Goal: Task Accomplishment & Management: Complete application form

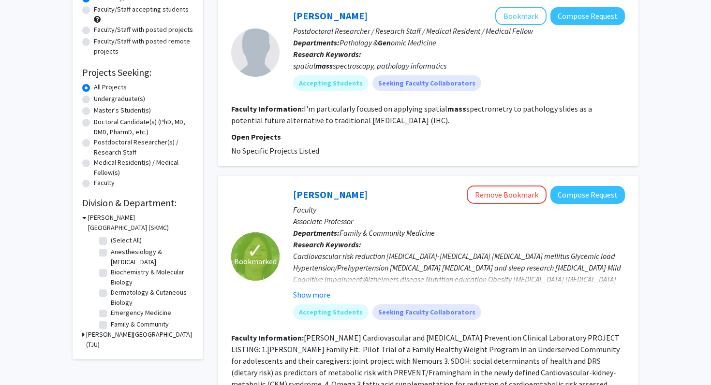
scroll to position [118, 0]
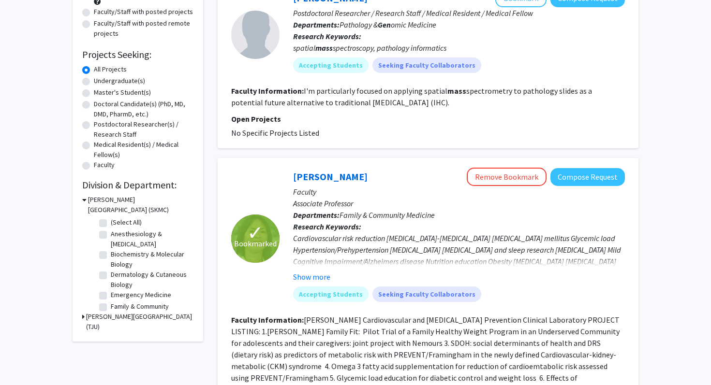
drag, startPoint x: 365, startPoint y: 171, endPoint x: 273, endPoint y: 171, distance: 91.4
click at [273, 171] on section "✓ Bookmarked Cynthia Cheng Remove Bookmark Compose Request Faculty Associate Pr…" at bounding box center [428, 239] width 394 height 142
click at [382, 181] on div "Cynthia Cheng Remove Bookmark Compose Request" at bounding box center [459, 177] width 332 height 18
drag, startPoint x: 371, startPoint y: 178, endPoint x: 296, endPoint y: 175, distance: 75.0
click at [296, 175] on div "Cynthia Cheng Remove Bookmark Compose Request" at bounding box center [459, 177] width 332 height 18
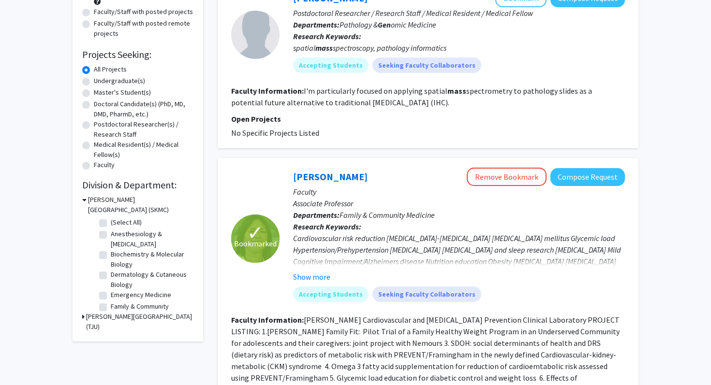
click at [279, 175] on div "Cynthia Cheng Remove Bookmark Compose Request Faculty Associate Professor Depar…" at bounding box center [451, 239] width 345 height 142
drag, startPoint x: 282, startPoint y: 175, endPoint x: 356, endPoint y: 178, distance: 74.1
click at [356, 179] on div "Cynthia Cheng Remove Bookmark Compose Request Faculty Associate Professor Depar…" at bounding box center [451, 239] width 345 height 142
copy link "[PERSON_NAME]"
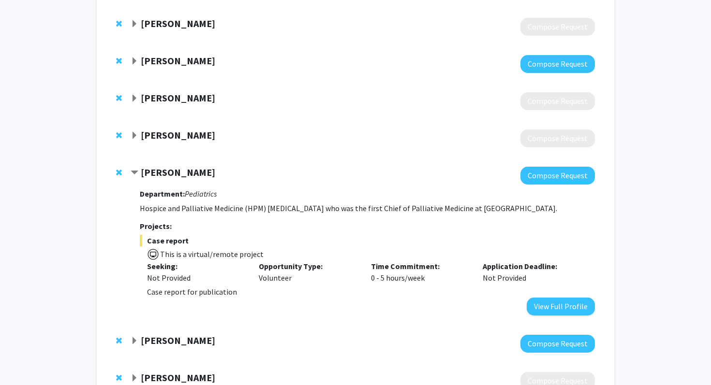
scroll to position [205, 0]
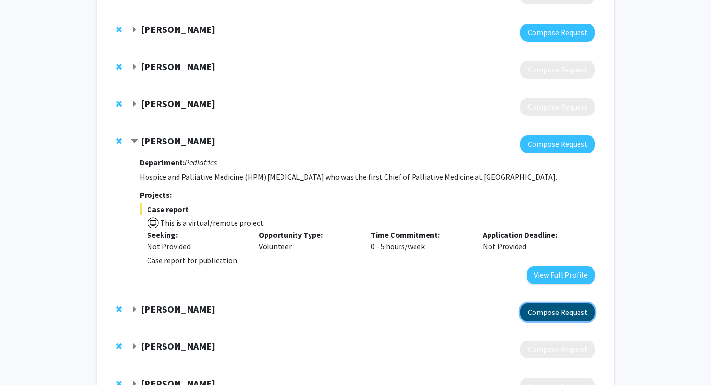
click at [532, 311] on button "Compose Request" at bounding box center [557, 313] width 74 height 18
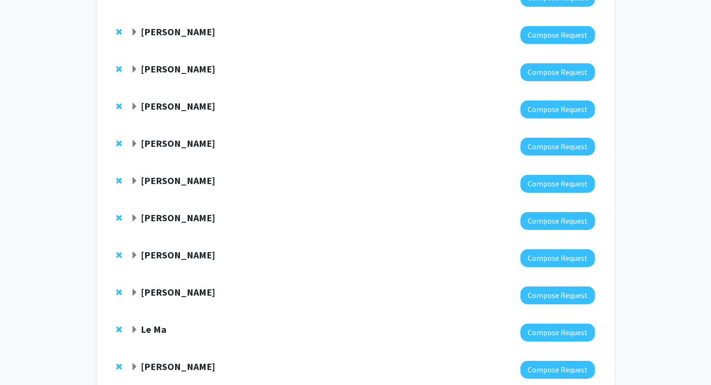
scroll to position [153, 0]
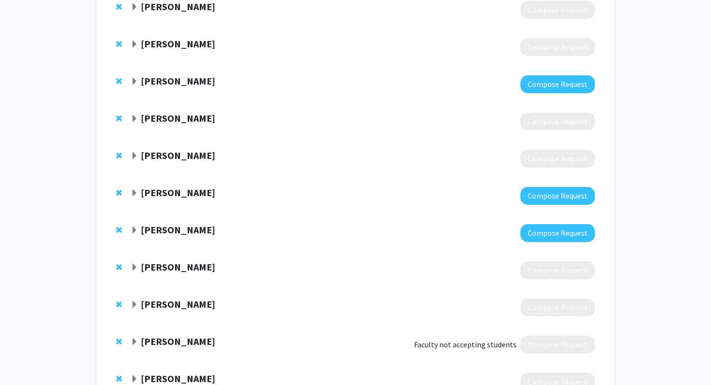
click at [544, 205] on div "[PERSON_NAME] Compose Request" at bounding box center [355, 195] width 498 height 37
click at [543, 199] on button "Compose Request" at bounding box center [557, 196] width 74 height 18
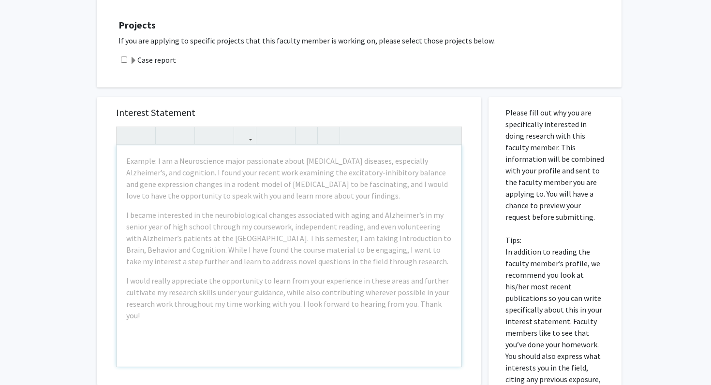
scroll to position [256, 0]
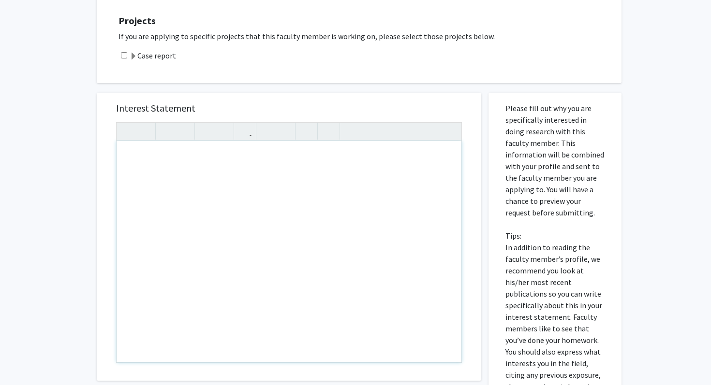
click at [189, 211] on div "Note to users with screen readers: Please press Alt+0 or Option+0 to deactivate…" at bounding box center [289, 251] width 345 height 221
paste div "Note to users with screen readers: Please press Alt+0 or Option+0 to deactivate…"
type textarea "<p>Hi [PERSON_NAME], </p><p>I am [PERSON_NAME], a first-year medical student. I…"
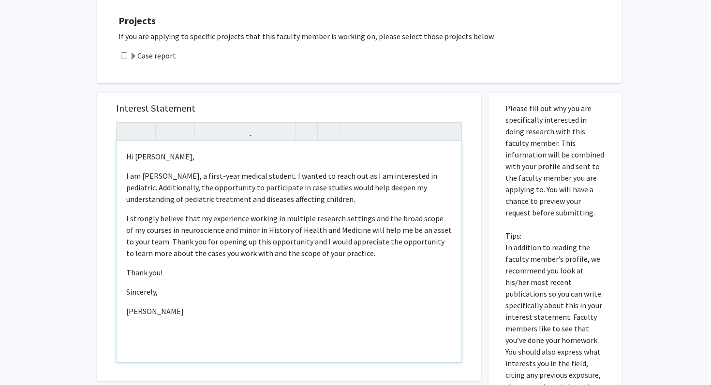
type textarea "<p>Hi [PERSON_NAME], </p><p>I am [PERSON_NAME], a first-year medical student. I…"
click at [126, 55] on input "checkbox" at bounding box center [124, 55] width 6 height 6
checkbox input "true"
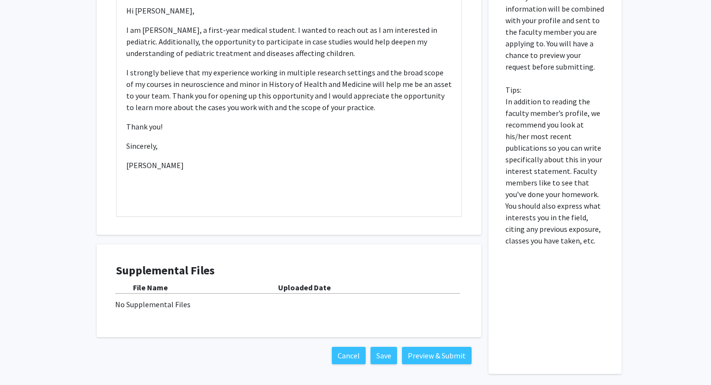
scroll to position [418, 0]
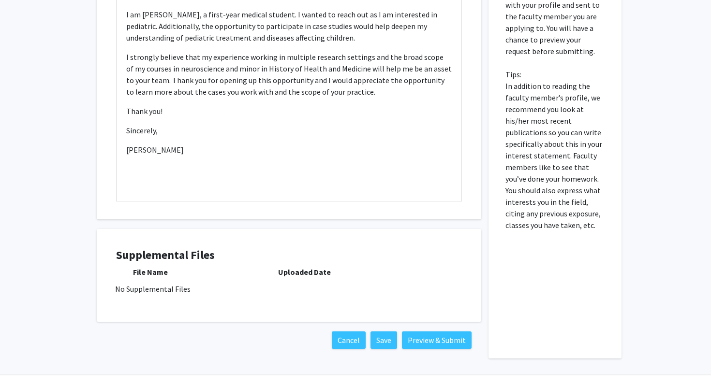
click at [180, 276] on div "File Name" at bounding box center [205, 272] width 145 height 12
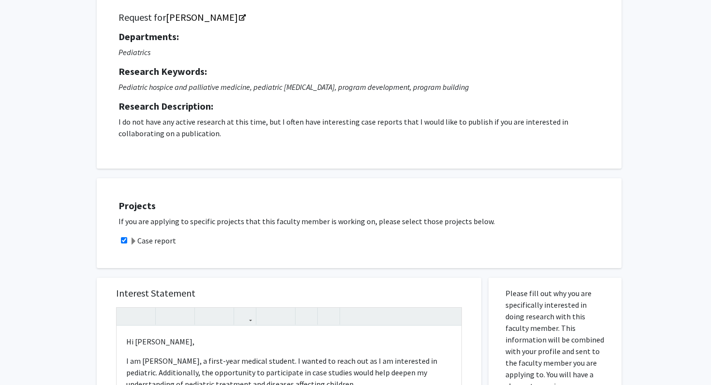
scroll to position [0, 0]
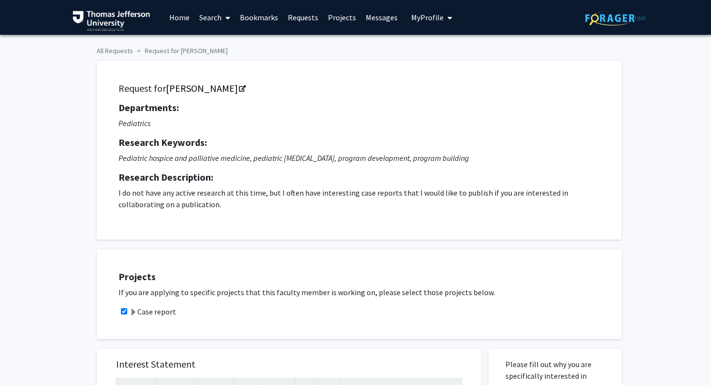
click at [436, 17] on span "My Profile" at bounding box center [427, 18] width 32 height 10
click at [429, 81] on link "Account Settings" at bounding box center [461, 75] width 87 height 12
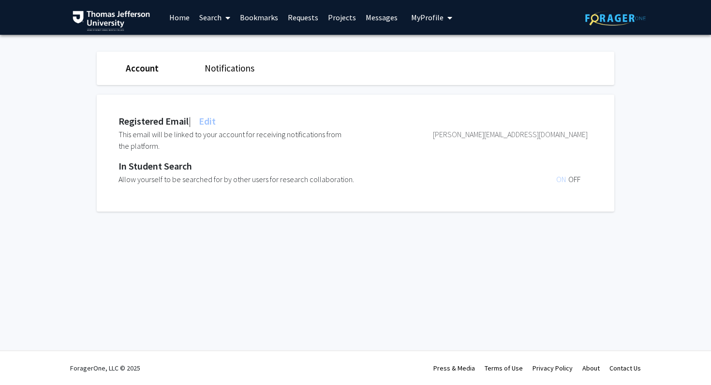
click at [331, 17] on link "Projects" at bounding box center [342, 17] width 38 height 34
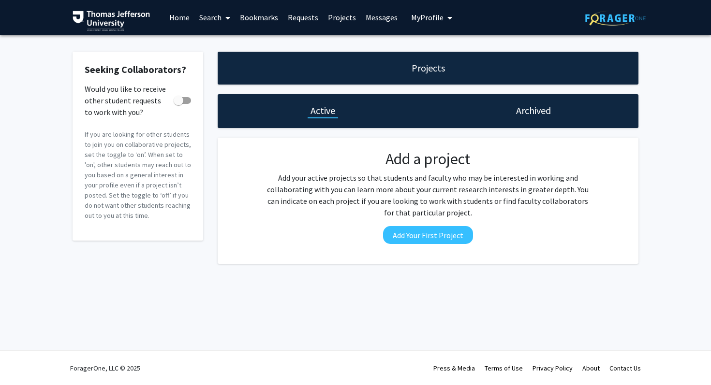
click at [259, 15] on link "Bookmarks" at bounding box center [259, 17] width 48 height 34
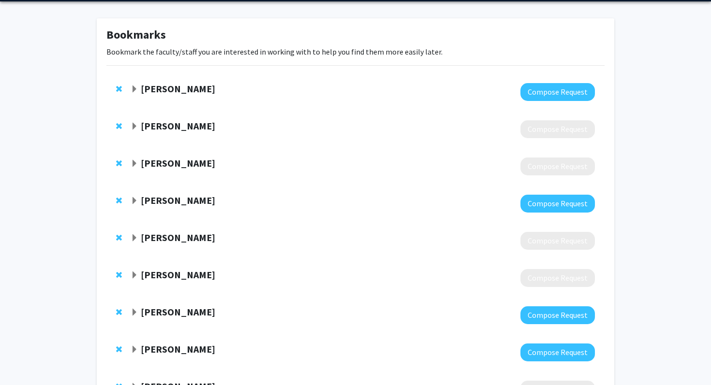
scroll to position [33, 0]
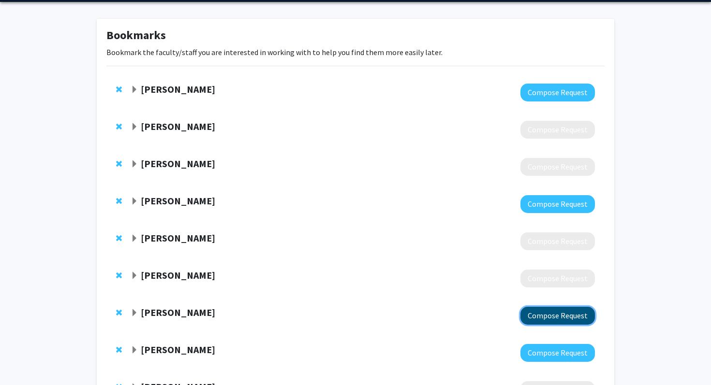
click at [536, 315] on button "Compose Request" at bounding box center [557, 316] width 74 height 18
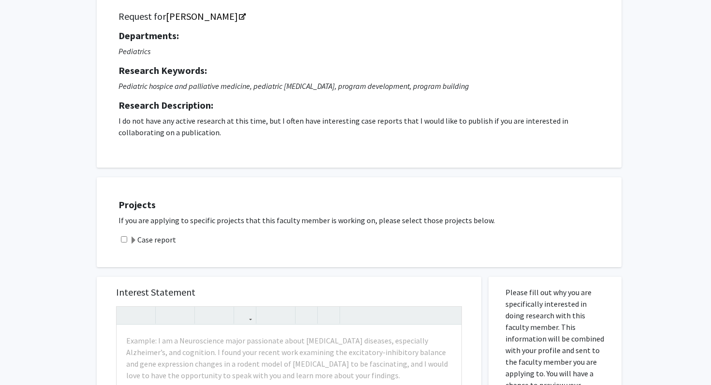
scroll to position [148, 0]
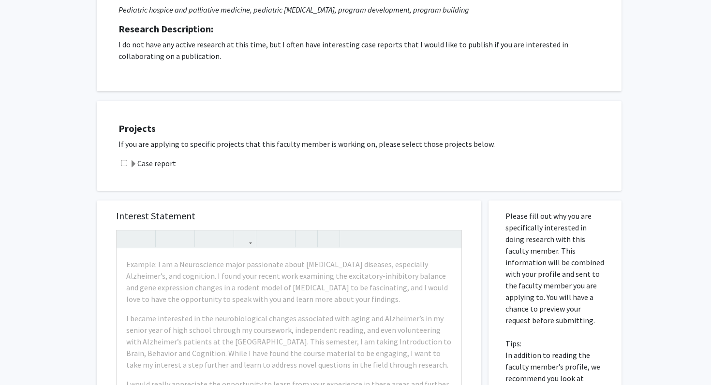
click at [126, 162] on input "checkbox" at bounding box center [124, 163] width 6 height 6
checkbox input "true"
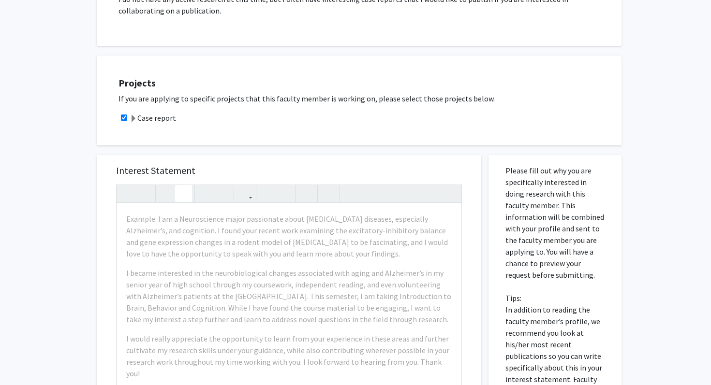
scroll to position [259, 0]
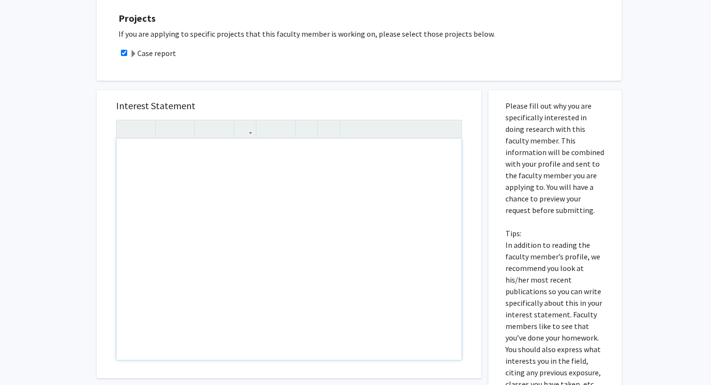
paste div "Note to users with screen readers: Please press Alt+0 or Option+0 to deactivate…"
type textarea "<p>Hi [PERSON_NAME], </p><p>I am [PERSON_NAME], a first-year medical student. I…"
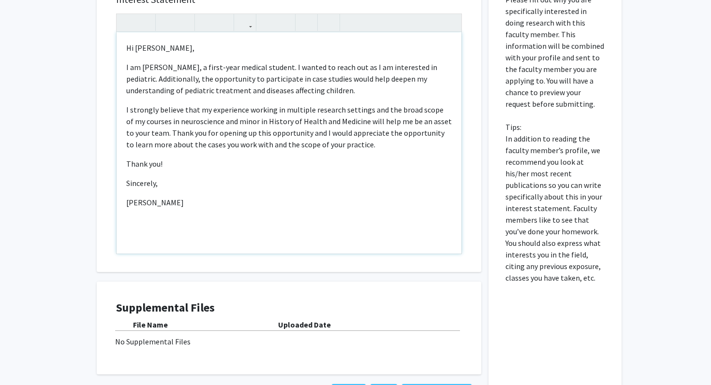
scroll to position [393, 0]
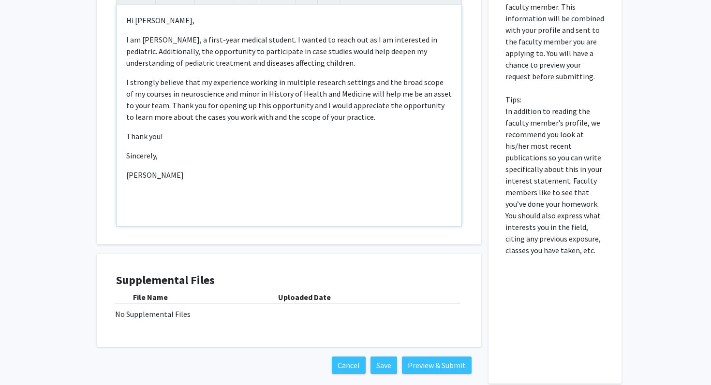
click at [146, 102] on p "I strongly believe that my experience working in multiple research settings and…" at bounding box center [288, 99] width 325 height 46
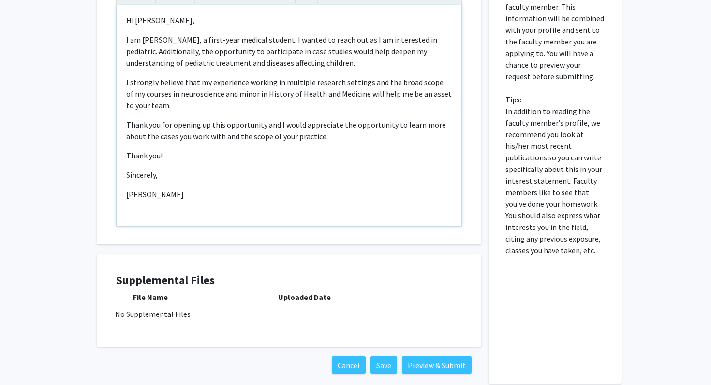
click at [329, 136] on p "Thank you for opening up this opportunity and I would appreciate the opportunit…" at bounding box center [288, 130] width 325 height 23
drag, startPoint x: 169, startPoint y: 153, endPoint x: 97, endPoint y: 148, distance: 72.2
click at [97, 150] on div "Interest Statement <p>Hi [PERSON_NAME], </p><p>I am [PERSON_NAME], a first-year…" at bounding box center [289, 100] width 384 height 288
type textarea "<p>Hi [PERSON_NAME], </p><p>I am [PERSON_NAME], a first-year medical student. I…"
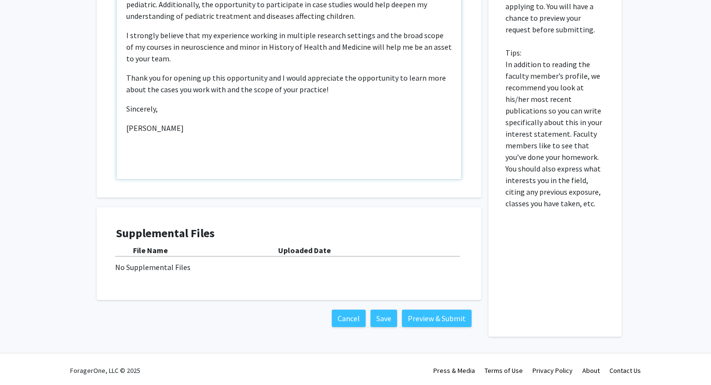
scroll to position [441, 0]
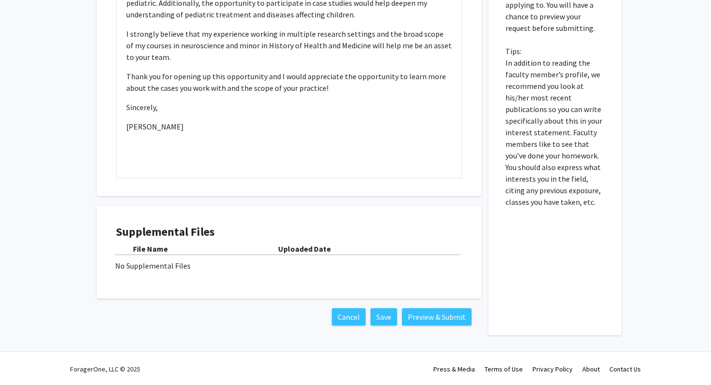
click at [164, 264] on div "No Supplemental Files" at bounding box center [289, 266] width 348 height 12
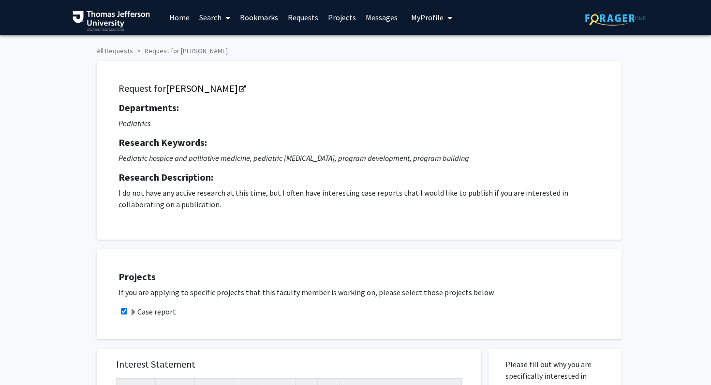
click at [168, 12] on link "Home" at bounding box center [179, 17] width 30 height 34
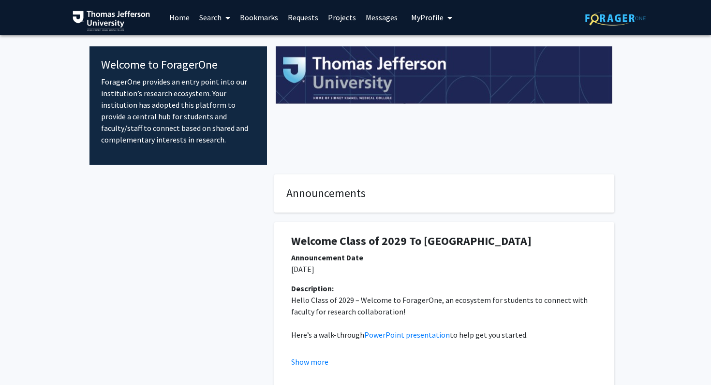
click at [432, 16] on span "My Profile" at bounding box center [427, 18] width 32 height 10
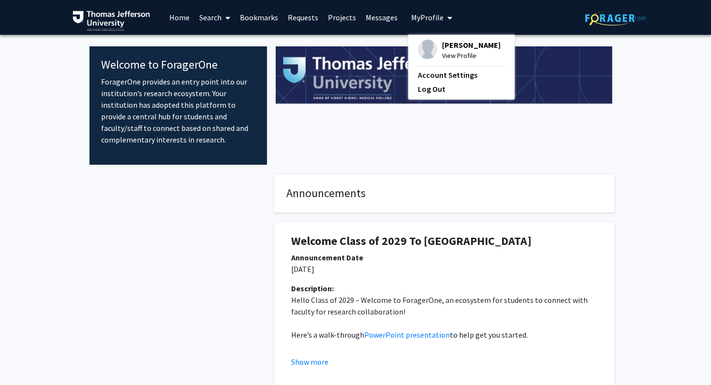
click at [445, 50] on span "[PERSON_NAME]" at bounding box center [471, 45] width 58 height 11
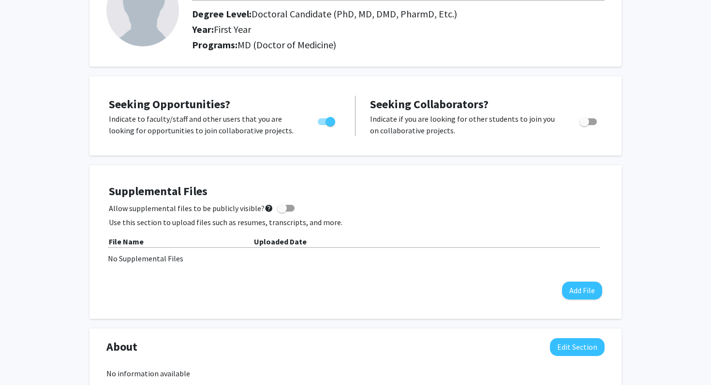
scroll to position [111, 0]
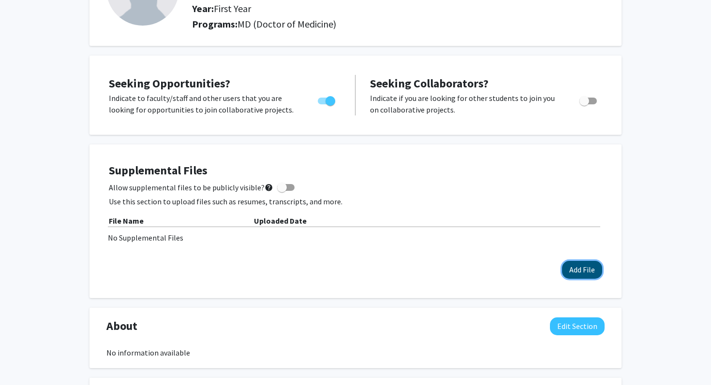
click at [578, 274] on button "Add File" at bounding box center [582, 270] width 40 height 18
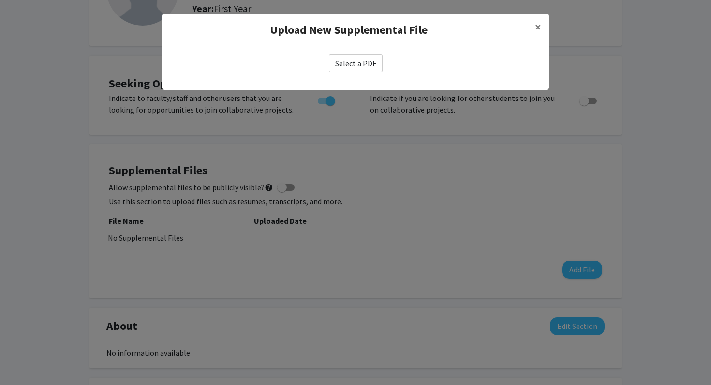
click at [371, 67] on label "Select a PDF" at bounding box center [356, 63] width 54 height 18
click at [0, 0] on input "Select a PDF" at bounding box center [0, 0] width 0 height 0
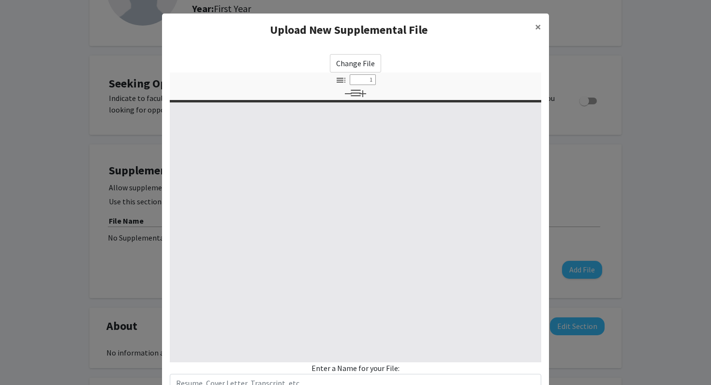
select select "custom"
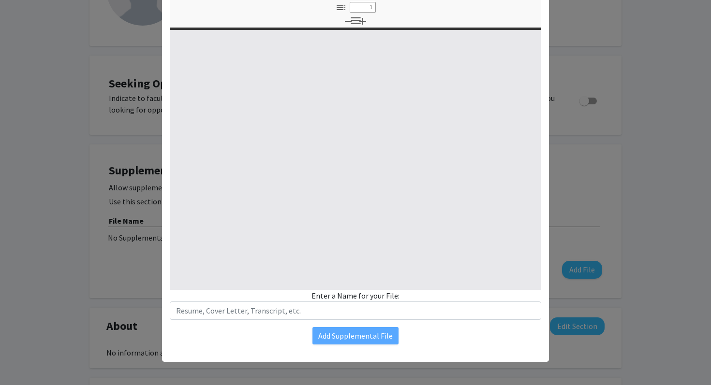
type input "0"
select select "custom"
type input "1"
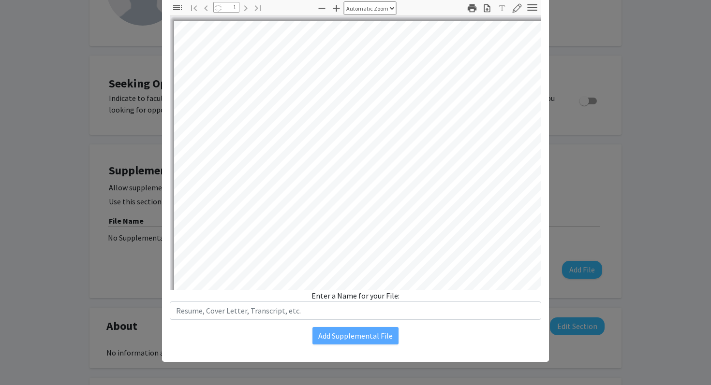
select select "auto"
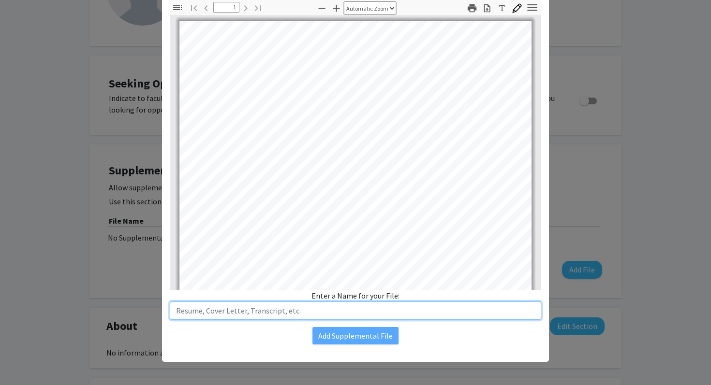
click at [313, 313] on input "text" at bounding box center [355, 311] width 371 height 18
type input "Resume"
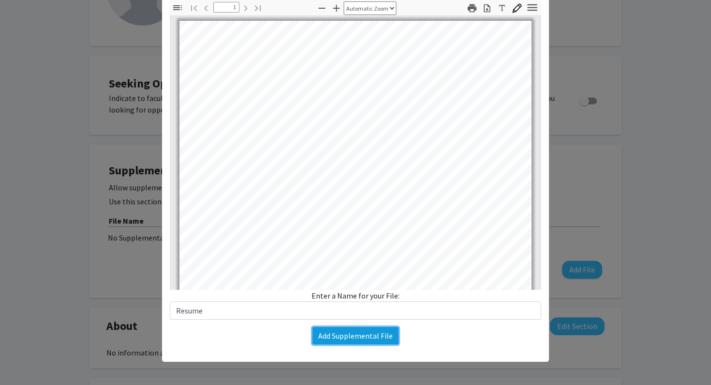
click at [360, 340] on button "Add Supplemental File" at bounding box center [355, 335] width 86 height 17
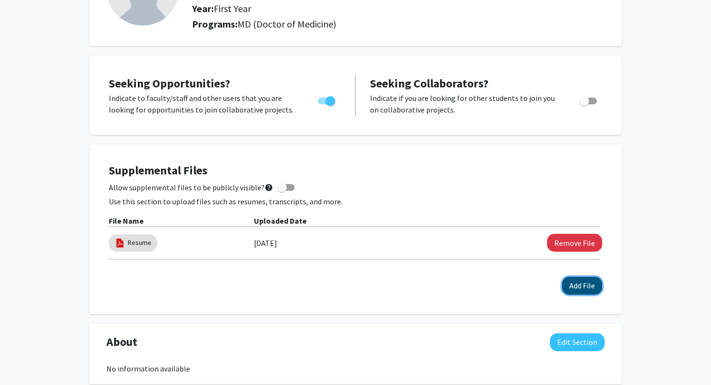
click at [571, 284] on button "Add File" at bounding box center [582, 286] width 40 height 18
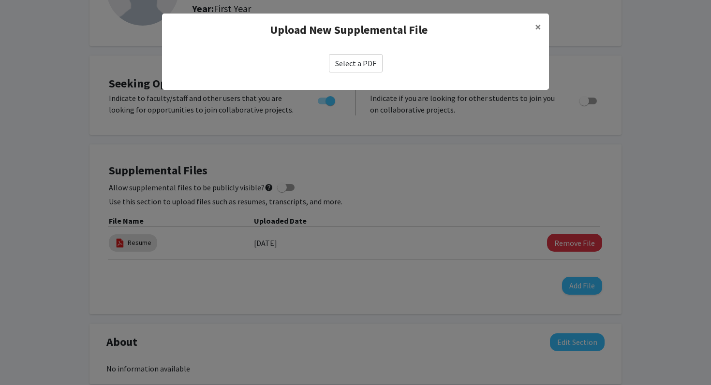
click at [362, 60] on label "Select a PDF" at bounding box center [356, 63] width 54 height 18
click at [0, 0] on input "Select a PDF" at bounding box center [0, 0] width 0 height 0
select select "custom"
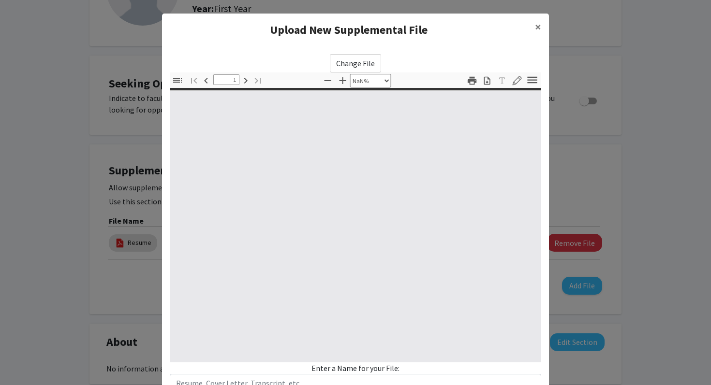
type input "0"
select select "custom"
type input "1"
select select "auto"
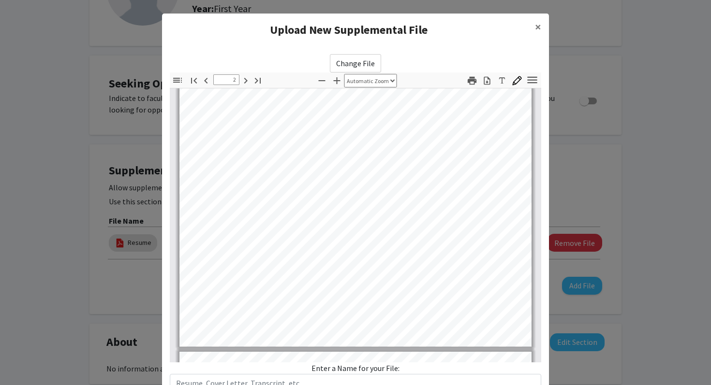
type input "3"
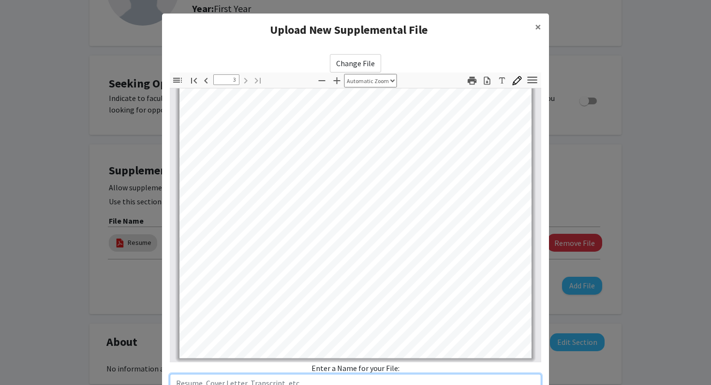
click at [268, 382] on input "text" at bounding box center [355, 383] width 371 height 18
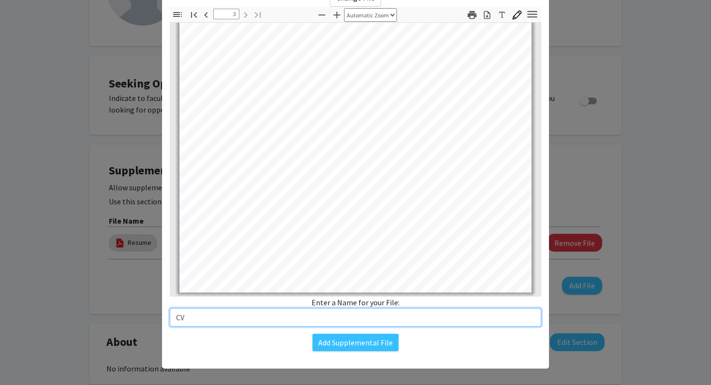
scroll to position [73, 0]
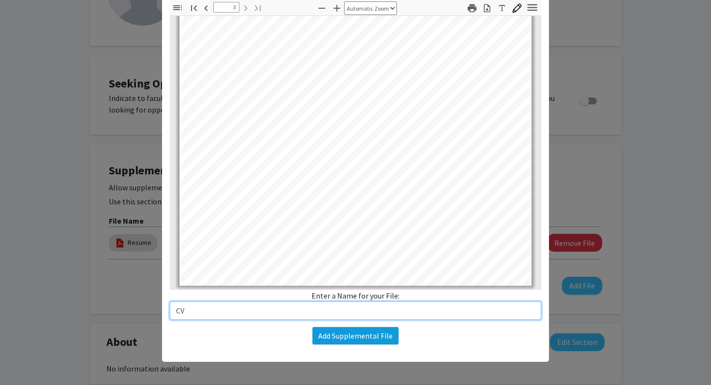
type input "CV"
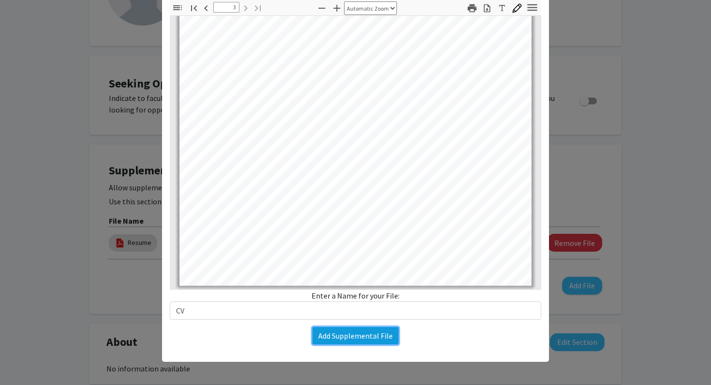
click at [369, 341] on button "Add Supplemental File" at bounding box center [355, 335] width 86 height 17
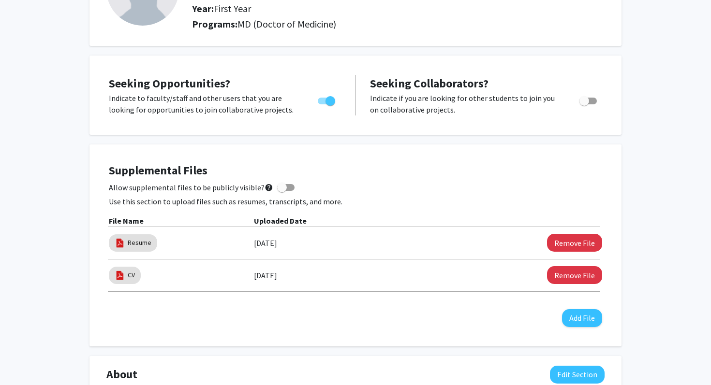
scroll to position [0, 0]
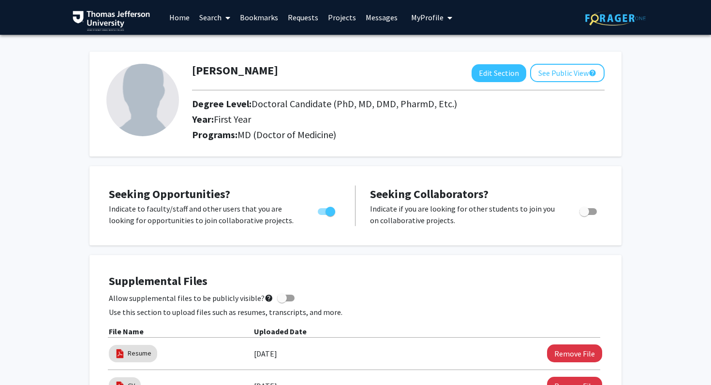
click at [312, 24] on link "Requests" at bounding box center [303, 17] width 40 height 34
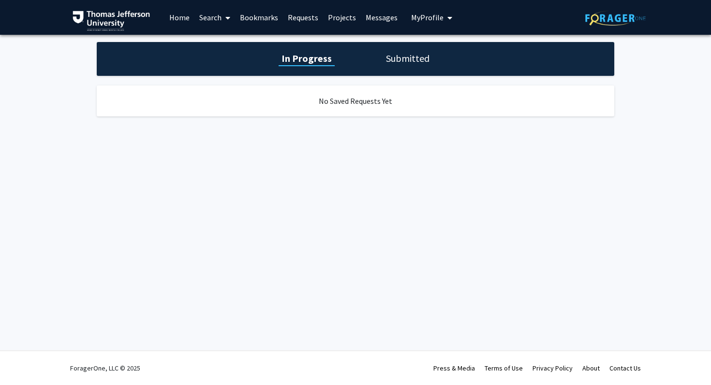
click at [277, 25] on link "Bookmarks" at bounding box center [259, 17] width 48 height 34
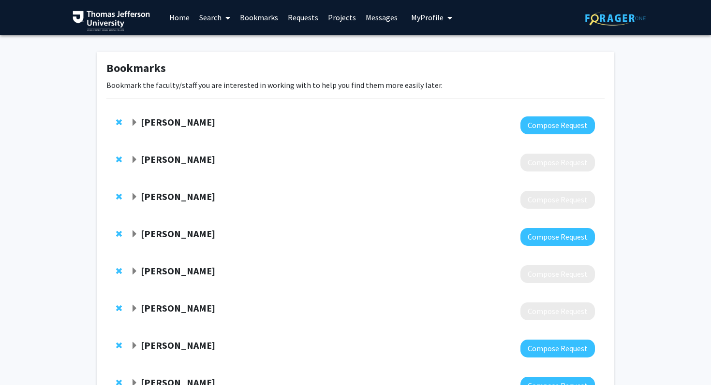
scroll to position [164, 0]
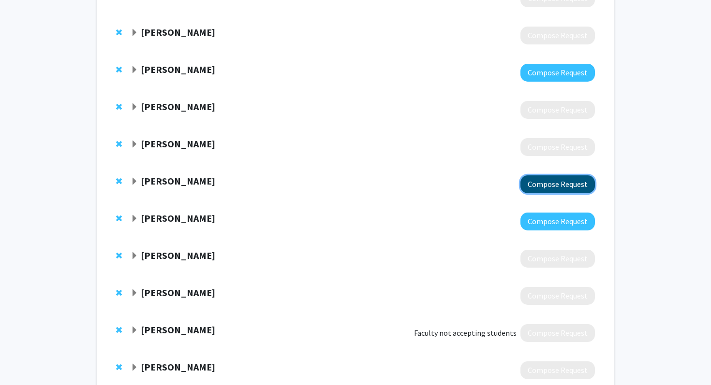
click at [560, 186] on button "Compose Request" at bounding box center [557, 184] width 74 height 18
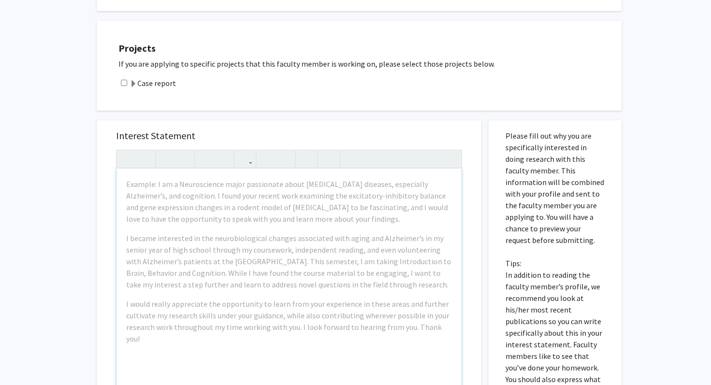
scroll to position [230, 0]
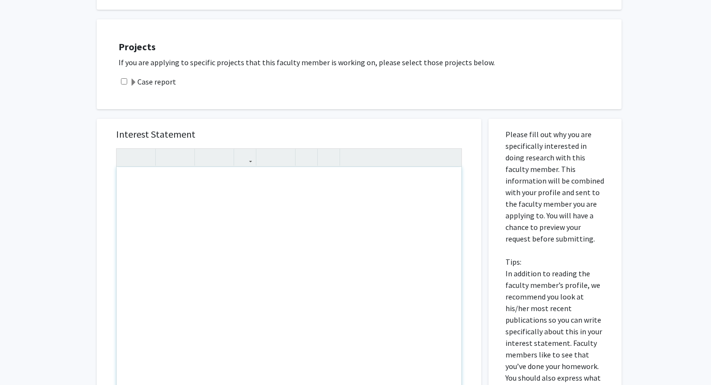
paste div "Note to users with screen readers: Please press Alt+0 or Option+0 to deactivate…"
type textarea "<p>Hi [PERSON_NAME], </p><p>I am [PERSON_NAME], a first-year medical student. I…"
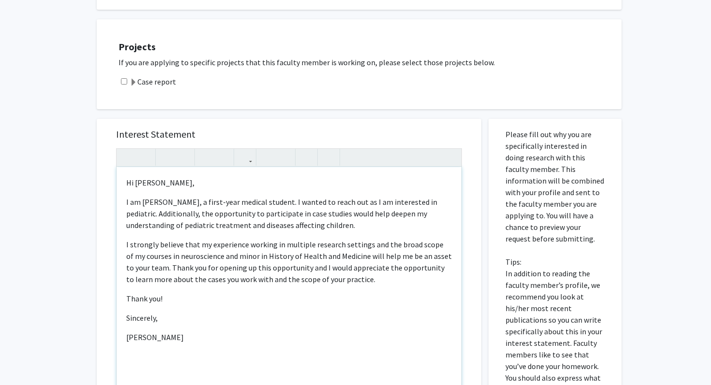
click at [148, 267] on p "I strongly believe that my experience working in multiple research settings and…" at bounding box center [288, 262] width 325 height 46
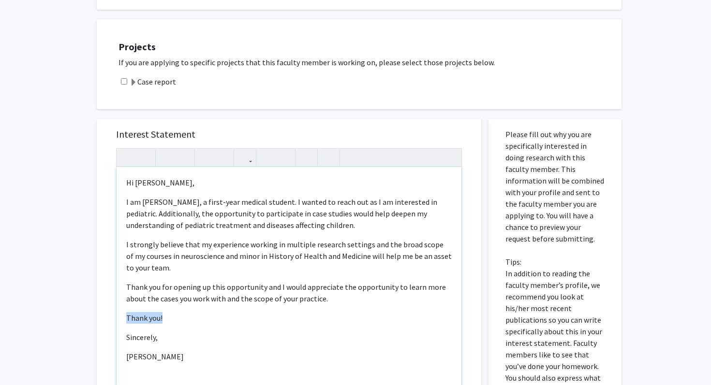
drag, startPoint x: 173, startPoint y: 323, endPoint x: 113, endPoint y: 313, distance: 60.9
click at [113, 313] on div "Interest Statement <p>Hi [PERSON_NAME], </p><p>I am [PERSON_NAME], a first-year…" at bounding box center [288, 263] width 365 height 288
type textarea "<p>Hi [PERSON_NAME], </p><p>I am [PERSON_NAME], a first-year medical student. I…"
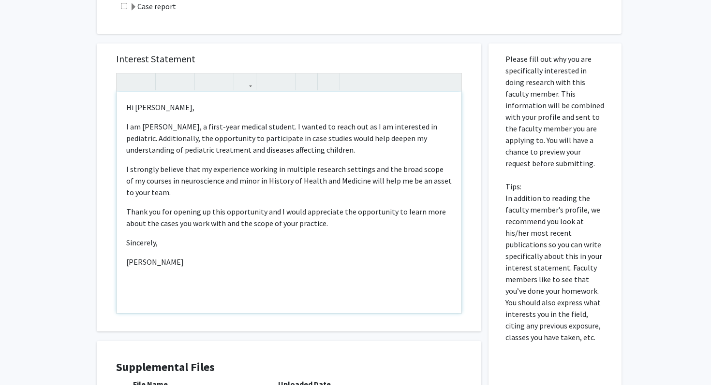
scroll to position [442, 0]
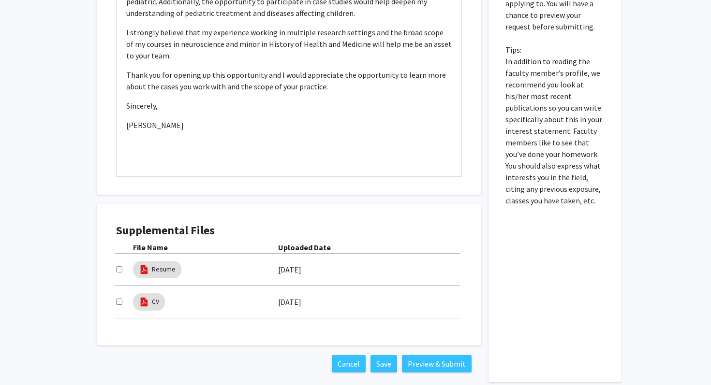
click at [120, 269] on input "checkbox" at bounding box center [119, 269] width 6 height 6
checkbox input "true"
click at [338, 88] on p "Thank you for opening up this opportunity and I would appreciate the opportunit…" at bounding box center [288, 80] width 325 height 23
type textarea "<p>Hi [PERSON_NAME], </p><p>I am [PERSON_NAME], a first-year medical student. I…"
click at [433, 364] on button "Preview & Submit" at bounding box center [437, 363] width 70 height 17
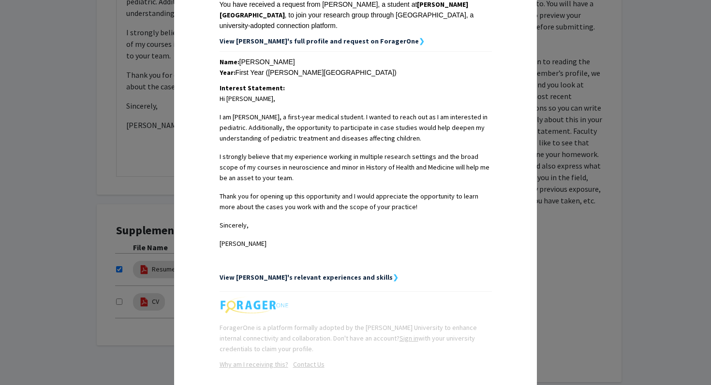
scroll to position [227, 0]
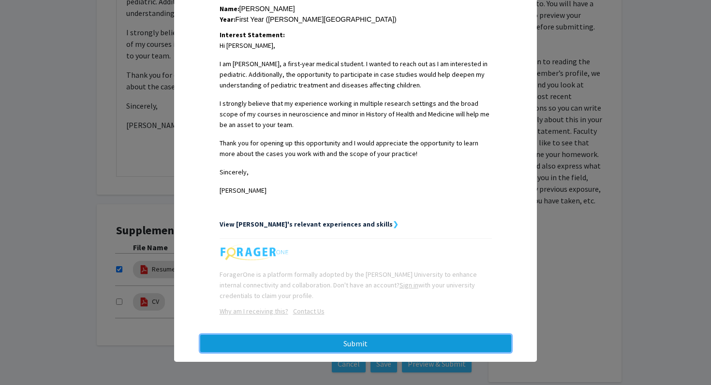
click at [411, 342] on button "Submit" at bounding box center [355, 343] width 311 height 17
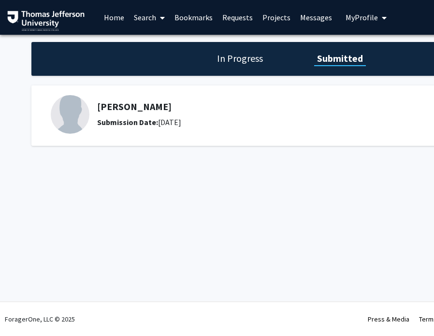
click at [120, 17] on link "Home" at bounding box center [114, 17] width 30 height 34
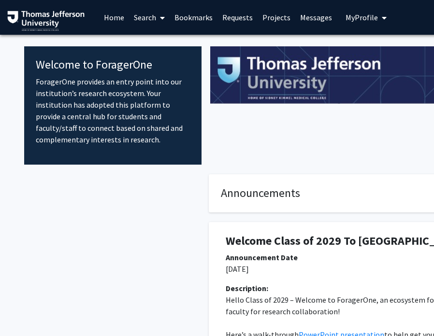
click at [191, 21] on link "Bookmarks" at bounding box center [194, 17] width 48 height 34
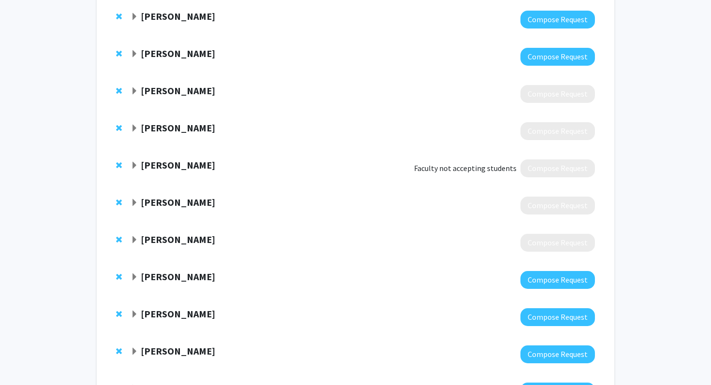
scroll to position [452, 0]
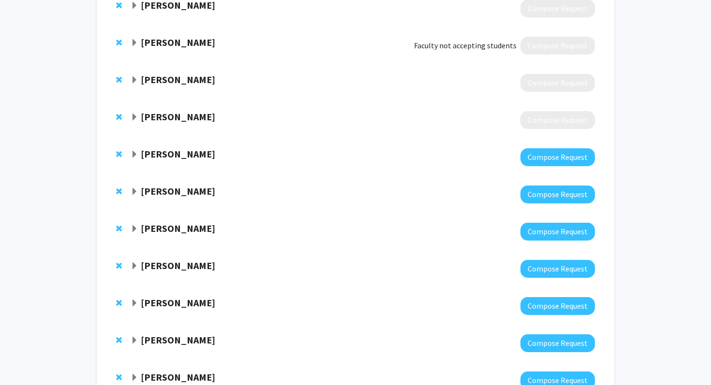
click at [160, 154] on strong "[PERSON_NAME]" at bounding box center [178, 154] width 74 height 12
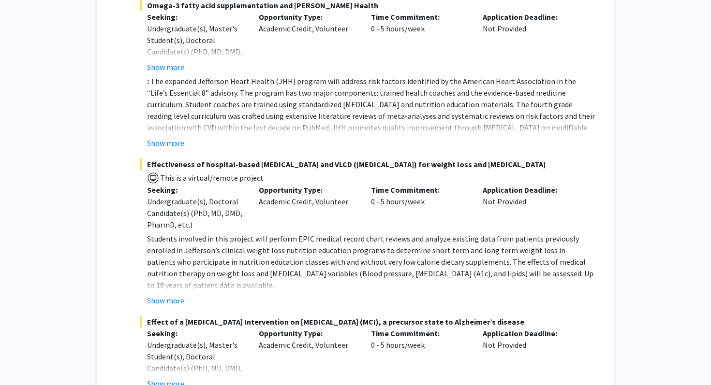
scroll to position [1566, 0]
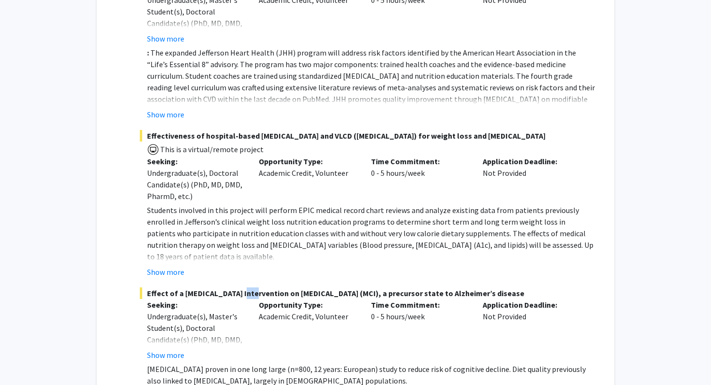
drag, startPoint x: 248, startPoint y: 249, endPoint x: 236, endPoint y: 241, distance: 13.5
click at [236, 288] on span "Effect of a [MEDICAL_DATA] Intervention on [MEDICAL_DATA] (MCI), a precursor st…" at bounding box center [367, 294] width 455 height 12
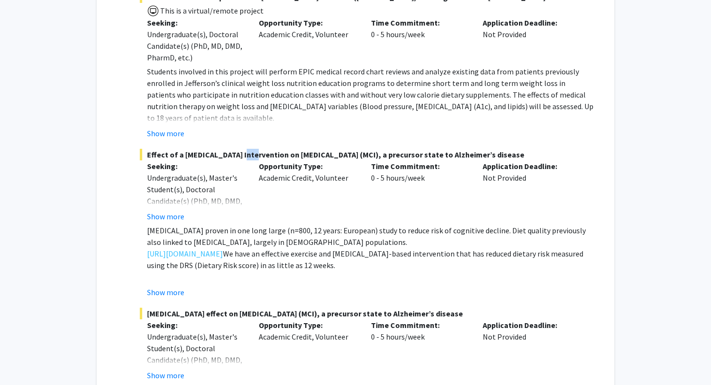
scroll to position [1715, 0]
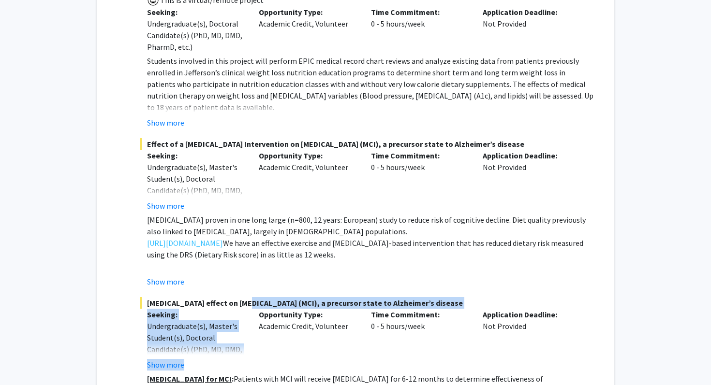
drag, startPoint x: 238, startPoint y: 252, endPoint x: 255, endPoint y: 264, distance: 20.4
click at [257, 297] on div "[MEDICAL_DATA] effect on [MEDICAL_DATA] (MCI), a precursor state to Alzheimer’s…" at bounding box center [367, 371] width 455 height 149
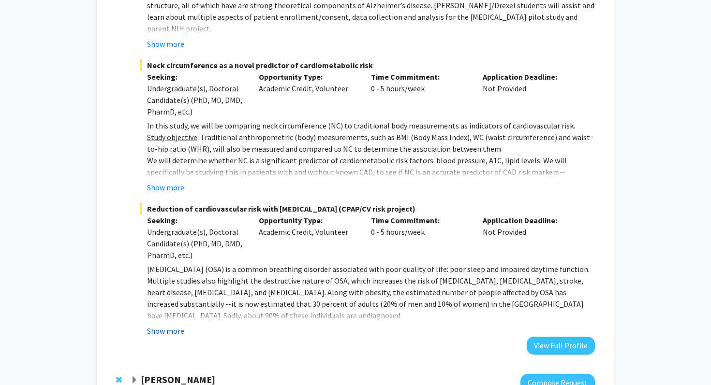
scroll to position [2087, 0]
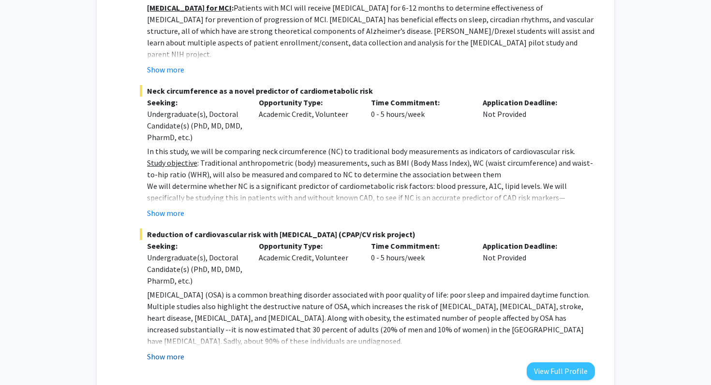
click at [168, 351] on button "Show more" at bounding box center [165, 357] width 37 height 12
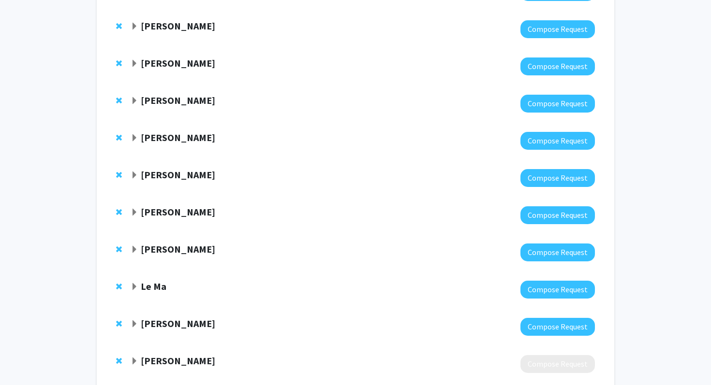
scroll to position [2673, 0]
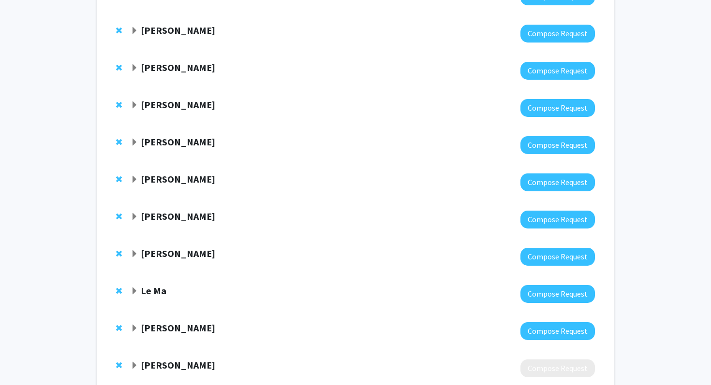
click at [154, 359] on strong "[PERSON_NAME]" at bounding box center [178, 365] width 74 height 12
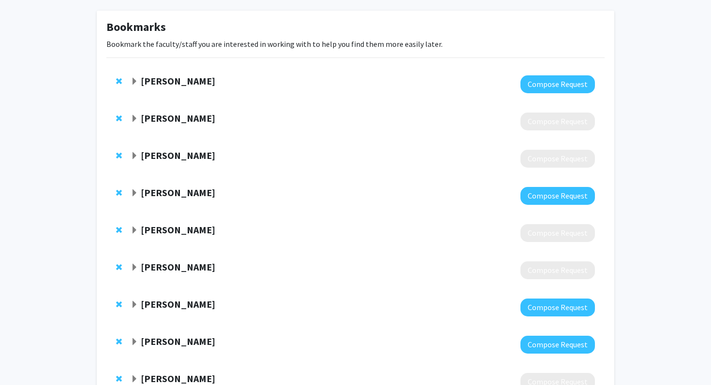
scroll to position [0, 0]
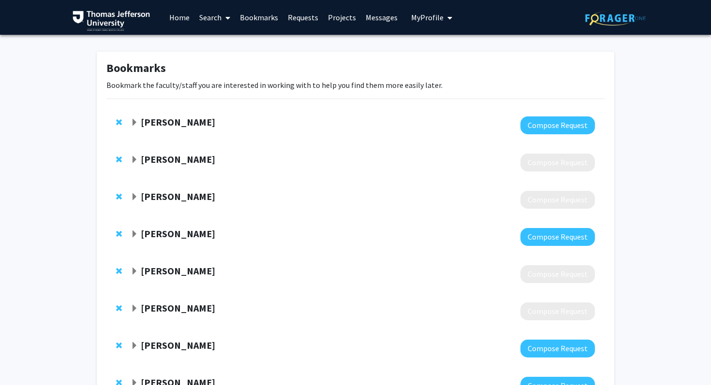
click at [207, 13] on link "Search" at bounding box center [214, 17] width 41 height 34
click at [217, 46] on span "Faculty/Staff" at bounding box center [229, 44] width 71 height 19
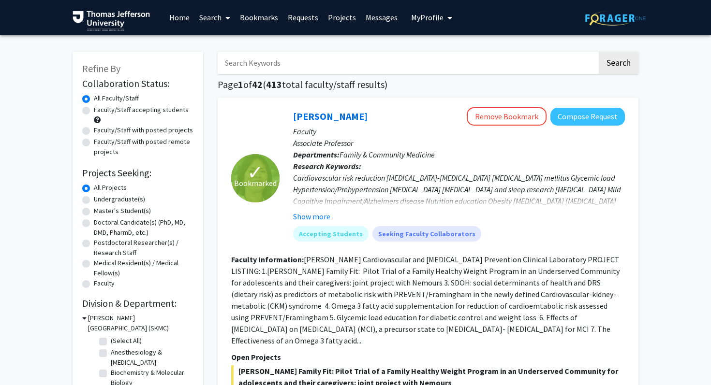
click at [236, 67] on input "Search Keywords" at bounding box center [408, 63] width 380 height 22
click at [599, 52] on button "Search" at bounding box center [619, 63] width 40 height 22
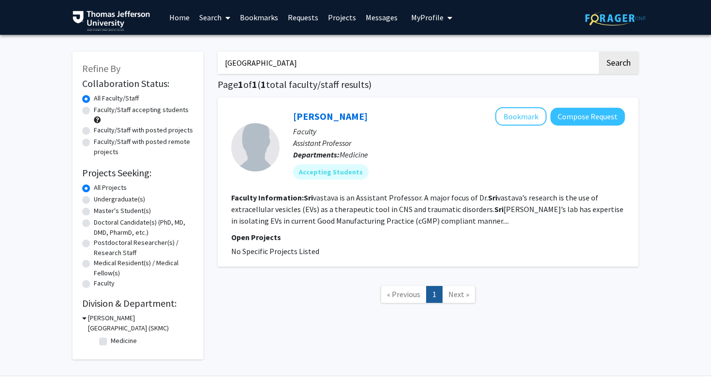
click at [277, 58] on input "[GEOGRAPHIC_DATA]" at bounding box center [408, 63] width 380 height 22
click at [599, 52] on button "Search" at bounding box center [619, 63] width 40 height 22
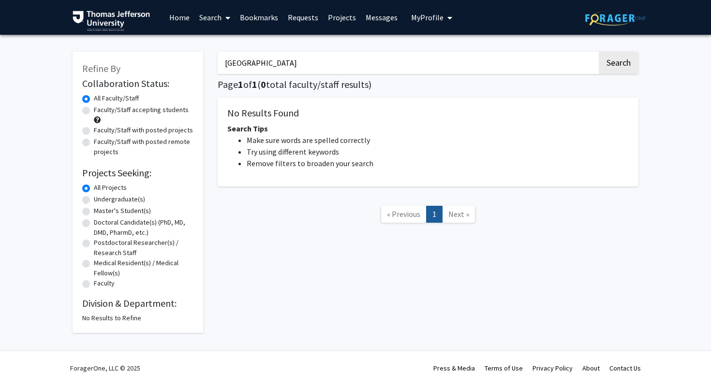
click at [599, 52] on button "Search" at bounding box center [619, 63] width 40 height 22
type input "c"
click at [599, 52] on button "Search" at bounding box center [619, 63] width 40 height 22
type input "d"
click at [599, 52] on button "Search" at bounding box center [619, 63] width 40 height 22
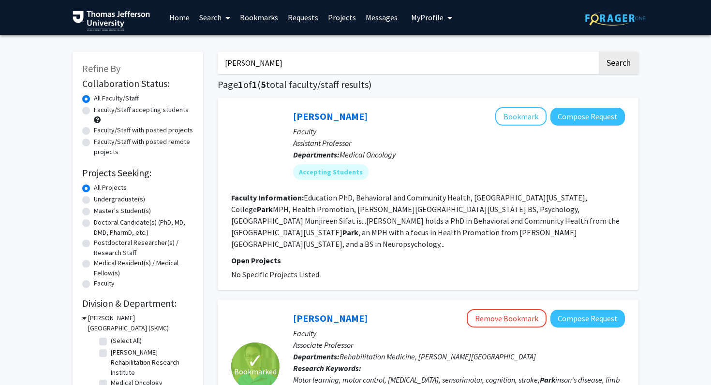
type input "[PERSON_NAME]"
click at [599, 52] on button "Search" at bounding box center [619, 63] width 40 height 22
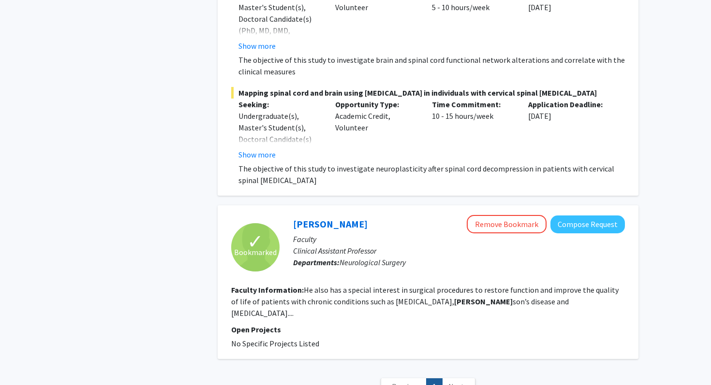
scroll to position [1255, 0]
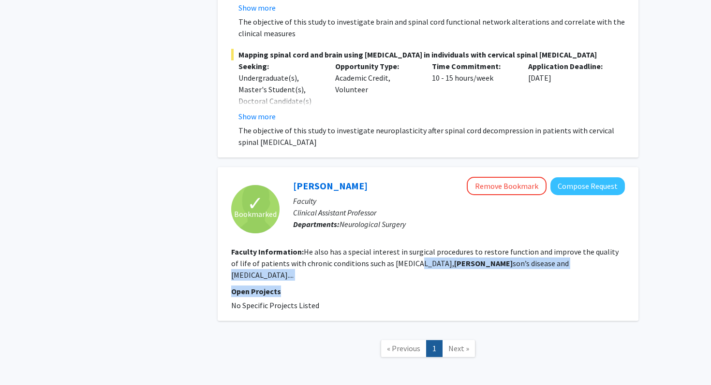
drag, startPoint x: 404, startPoint y: 251, endPoint x: 409, endPoint y: 271, distance: 19.9
click at [409, 271] on fg-search-faculty "✓ Bookmarked [PERSON_NAME] Remove Bookmark Compose Request Faculty Clinical Ass…" at bounding box center [428, 244] width 394 height 134
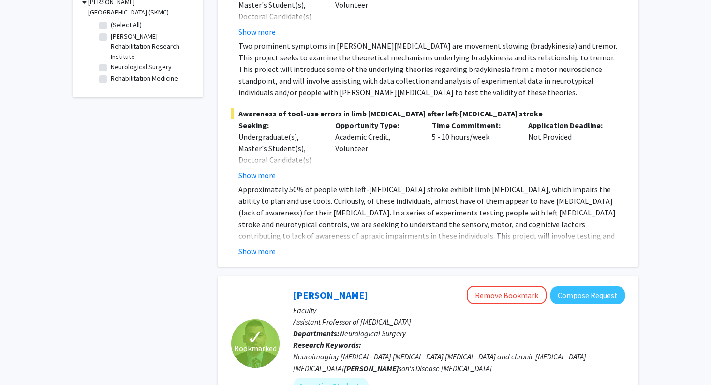
scroll to position [0, 0]
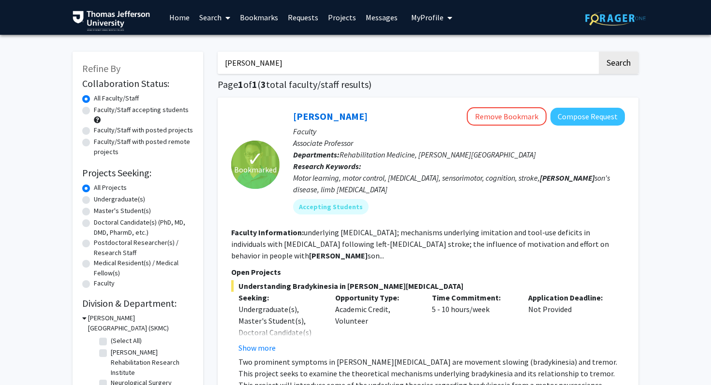
click at [319, 62] on input "[PERSON_NAME]" at bounding box center [408, 63] width 380 height 22
click at [248, 18] on link "Bookmarks" at bounding box center [259, 17] width 48 height 34
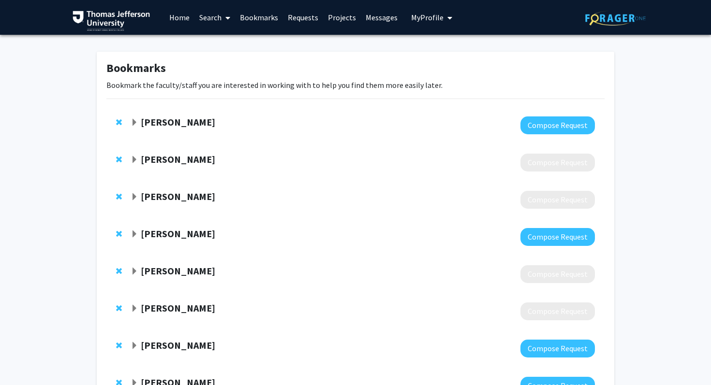
scroll to position [12, 0]
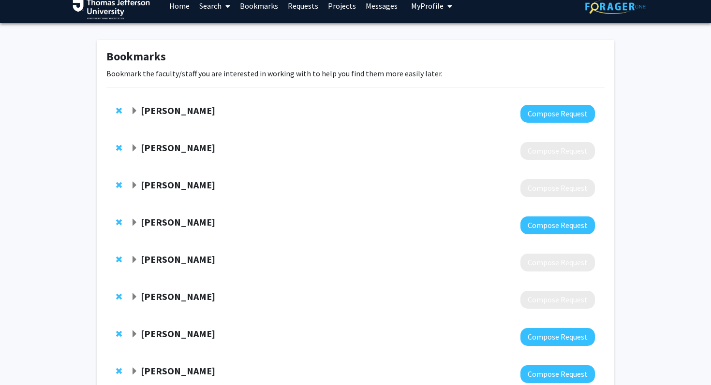
click at [138, 221] on span "Expand Katie Hunzinger Bookmark" at bounding box center [135, 223] width 8 height 8
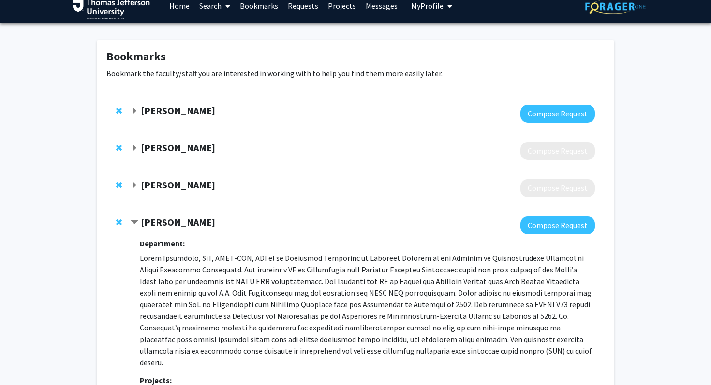
click at [138, 222] on div "[PERSON_NAME]" at bounding box center [235, 223] width 209 height 12
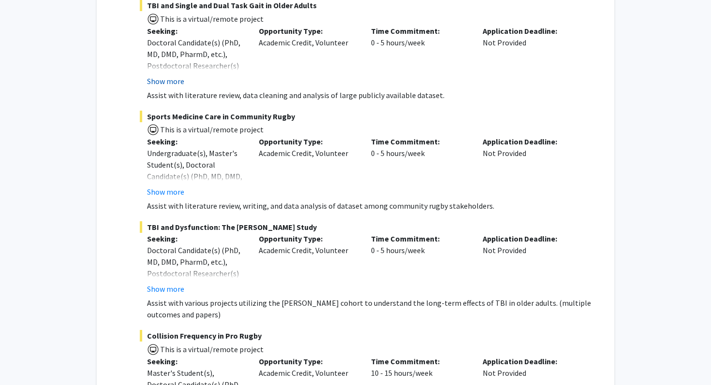
scroll to position [481, 0]
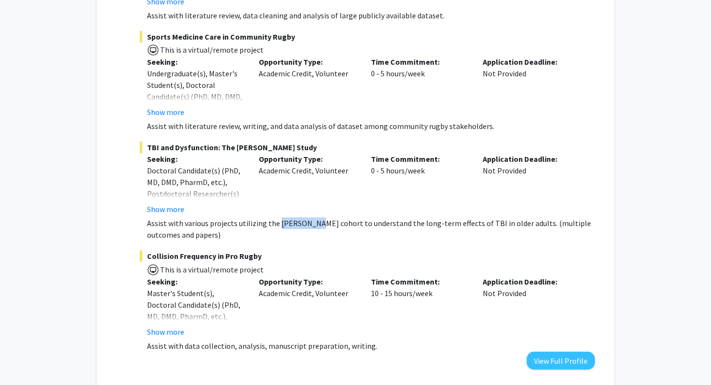
drag, startPoint x: 276, startPoint y: 212, endPoint x: 311, endPoint y: 214, distance: 35.3
click at [311, 218] on p "Assist with various projects utilizing the [PERSON_NAME] cohort to understand t…" at bounding box center [371, 229] width 448 height 23
copy p "[PERSON_NAME] cohor"
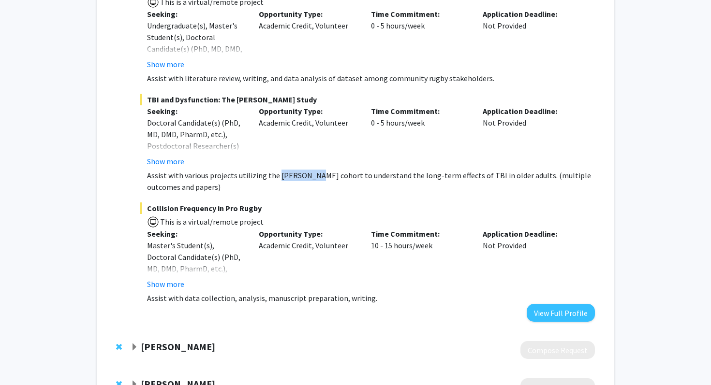
scroll to position [569, 0]
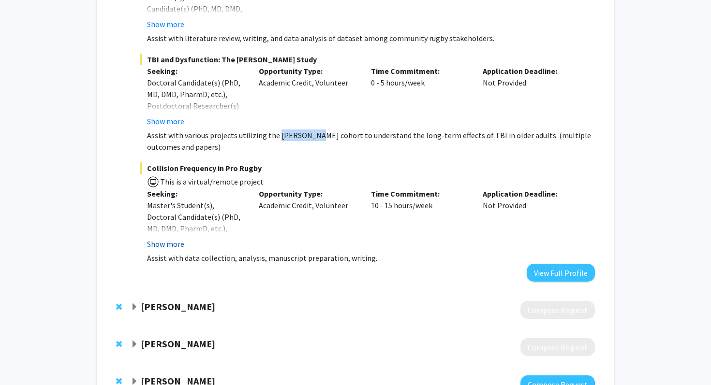
click at [161, 238] on button "Show more" at bounding box center [165, 244] width 37 height 12
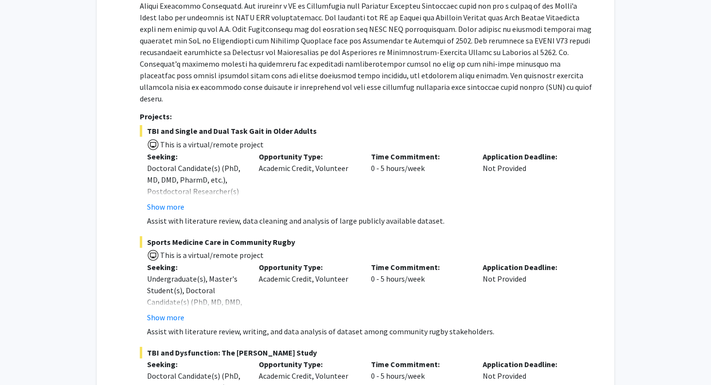
scroll to position [277, 0]
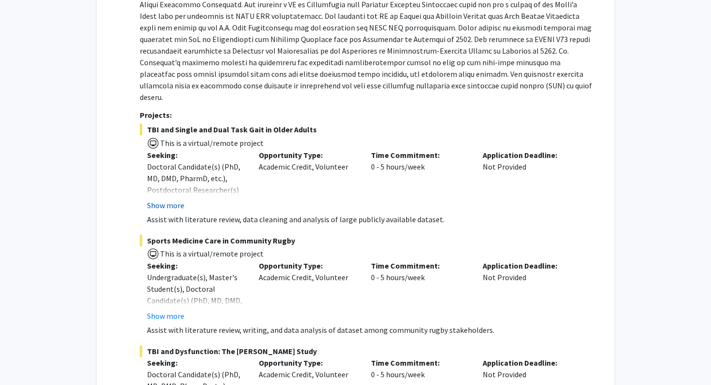
click at [179, 200] on button "Show more" at bounding box center [165, 206] width 37 height 12
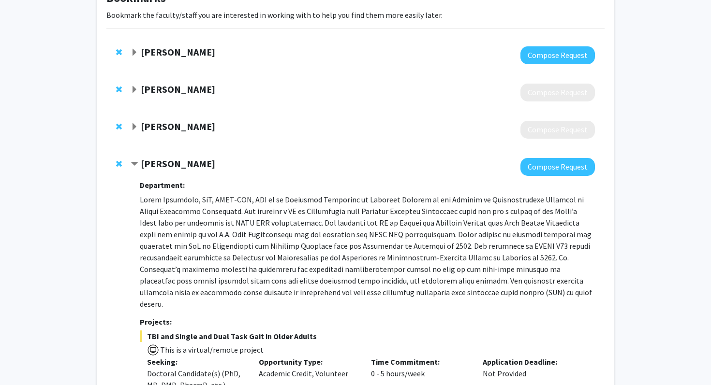
scroll to position [64, 0]
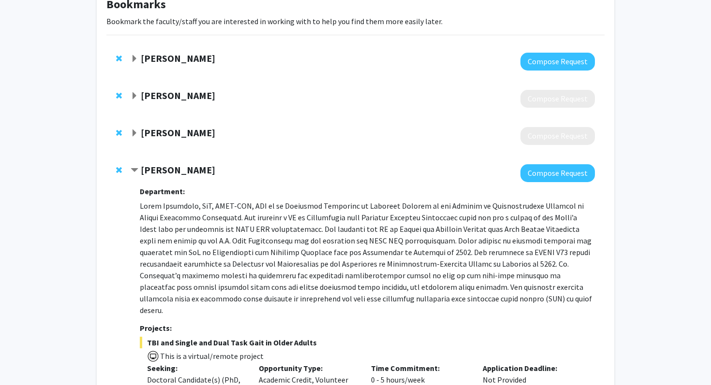
click at [154, 175] on strong "[PERSON_NAME]" at bounding box center [178, 170] width 74 height 12
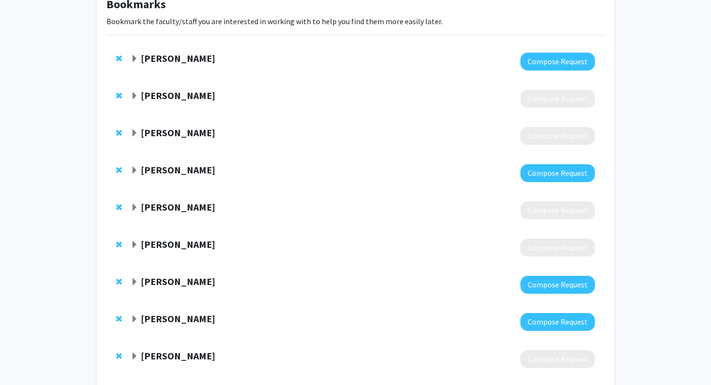
click at [151, 140] on div at bounding box center [363, 136] width 464 height 18
click at [151, 133] on strong "[PERSON_NAME]" at bounding box center [178, 133] width 74 height 12
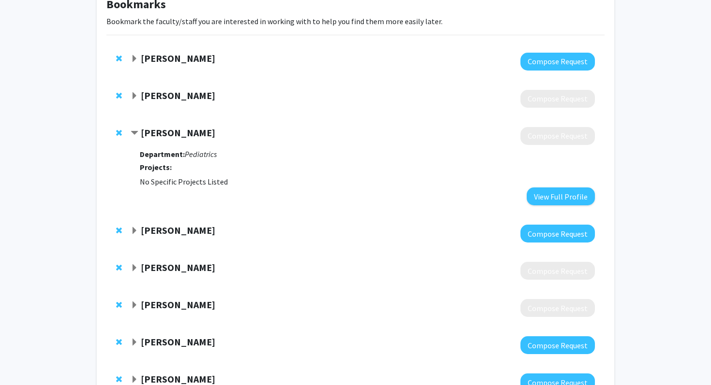
click at [151, 134] on strong "[PERSON_NAME]" at bounding box center [178, 133] width 74 height 12
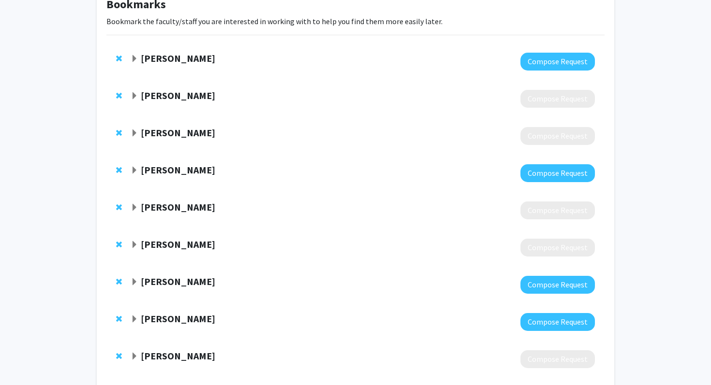
click at [151, 103] on div at bounding box center [363, 99] width 464 height 18
click at [150, 97] on strong "[PERSON_NAME]" at bounding box center [178, 95] width 74 height 12
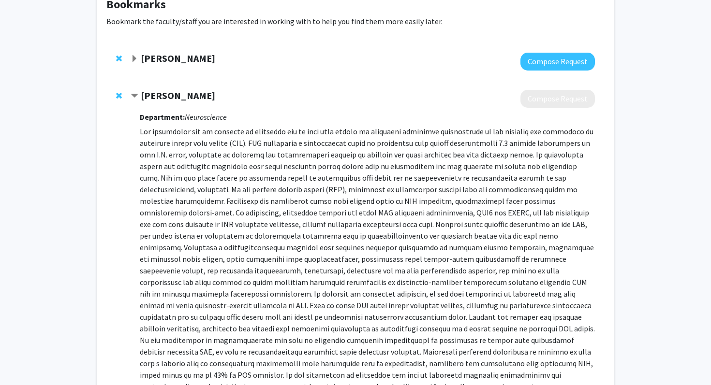
click at [150, 97] on strong "[PERSON_NAME]" at bounding box center [178, 95] width 74 height 12
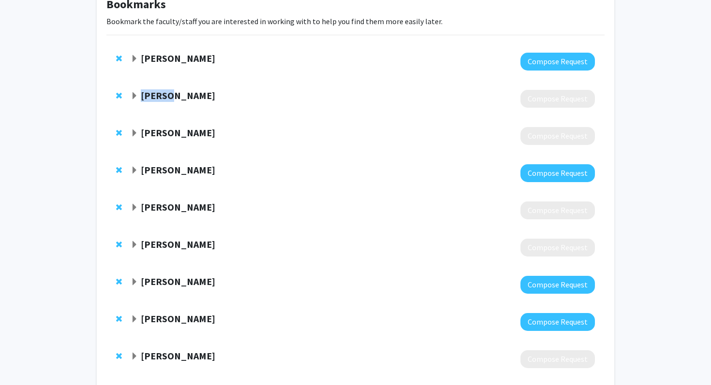
click at [150, 97] on strong "[PERSON_NAME]" at bounding box center [178, 95] width 74 height 12
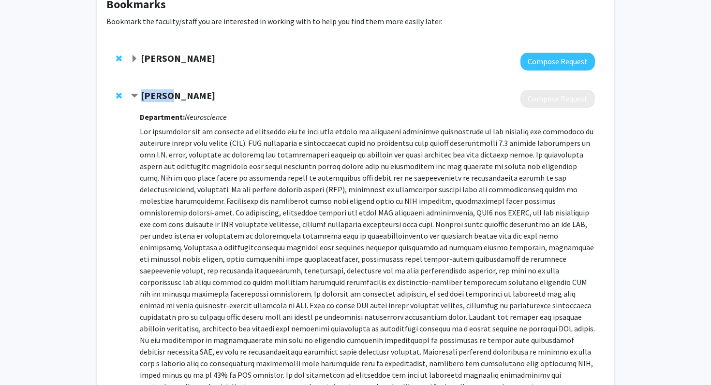
click at [150, 97] on strong "[PERSON_NAME]" at bounding box center [178, 95] width 74 height 12
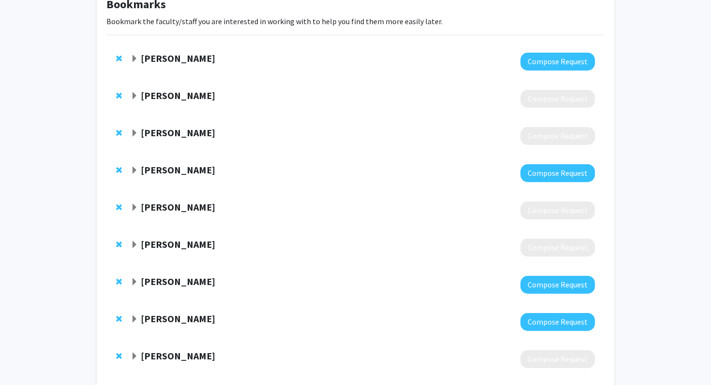
click at [154, 58] on strong "[PERSON_NAME]" at bounding box center [178, 58] width 74 height 12
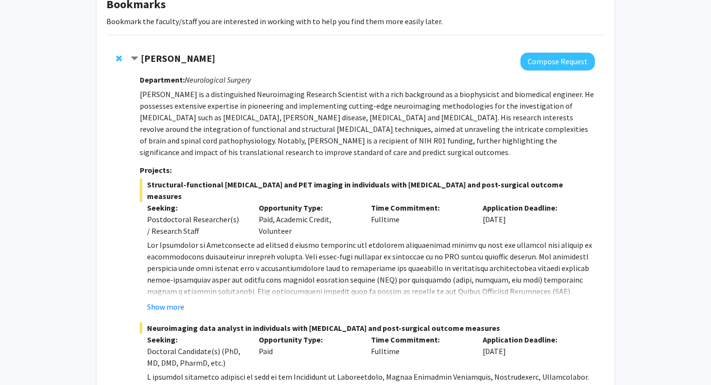
click at [154, 58] on strong "[PERSON_NAME]" at bounding box center [178, 58] width 74 height 12
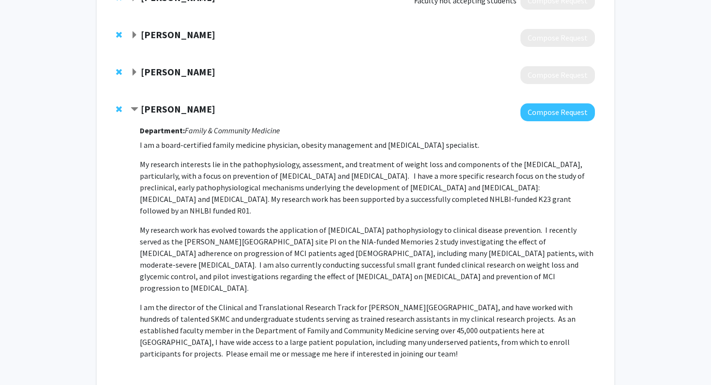
scroll to position [456, 0]
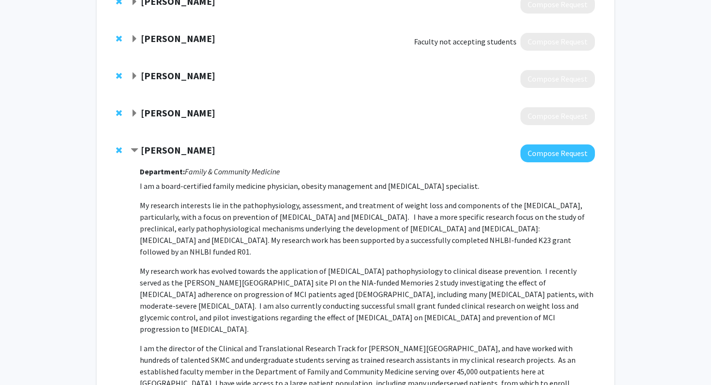
click at [173, 154] on strong "[PERSON_NAME]" at bounding box center [178, 150] width 74 height 12
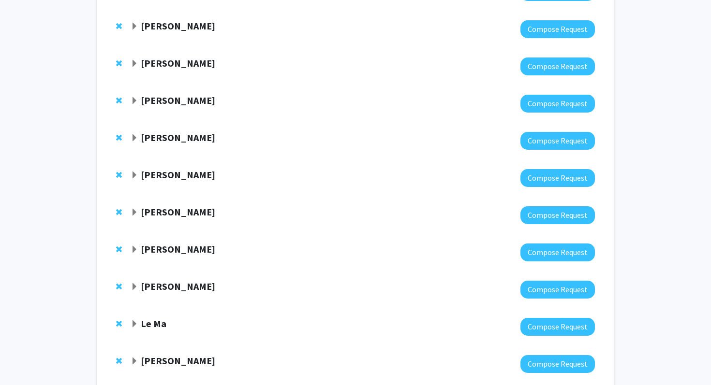
scroll to position [662, 0]
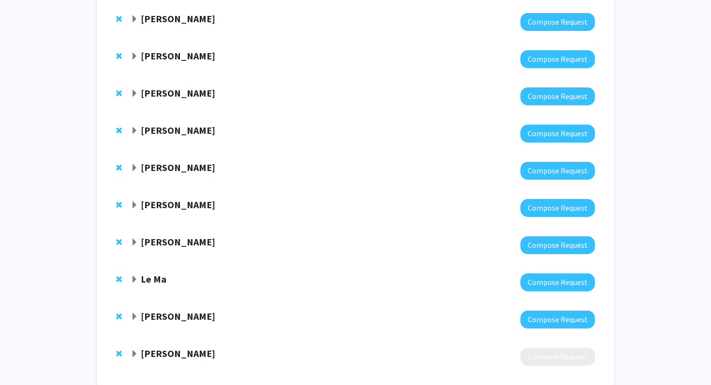
click at [156, 283] on strong "Le Ma" at bounding box center [154, 279] width 26 height 12
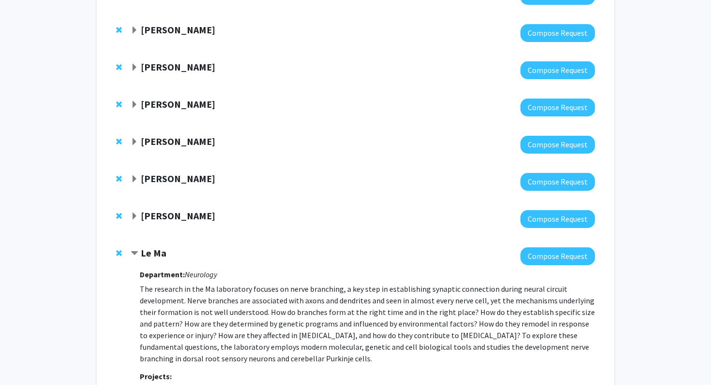
scroll to position [732, 0]
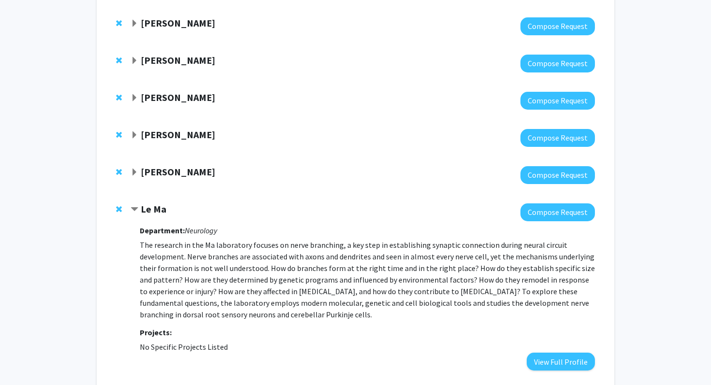
click at [147, 210] on strong "Le Ma" at bounding box center [154, 209] width 26 height 12
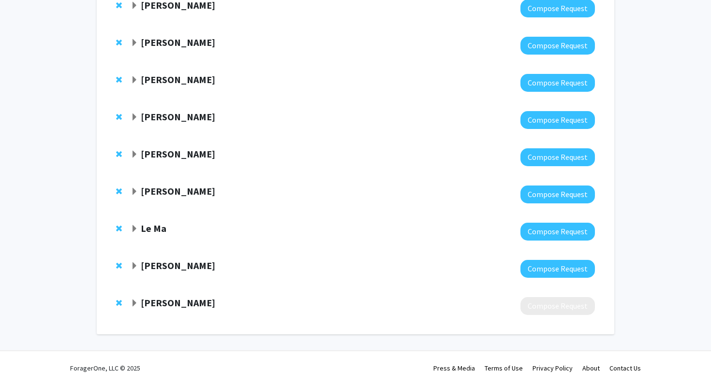
scroll to position [713, 0]
click at [177, 266] on strong "[PERSON_NAME]" at bounding box center [178, 266] width 74 height 12
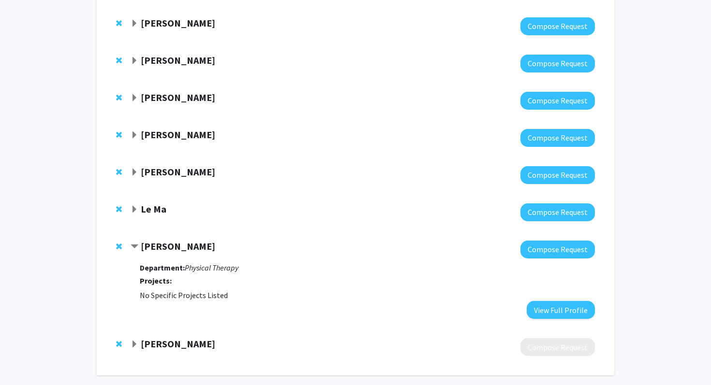
click at [173, 248] on strong "[PERSON_NAME]" at bounding box center [178, 246] width 74 height 12
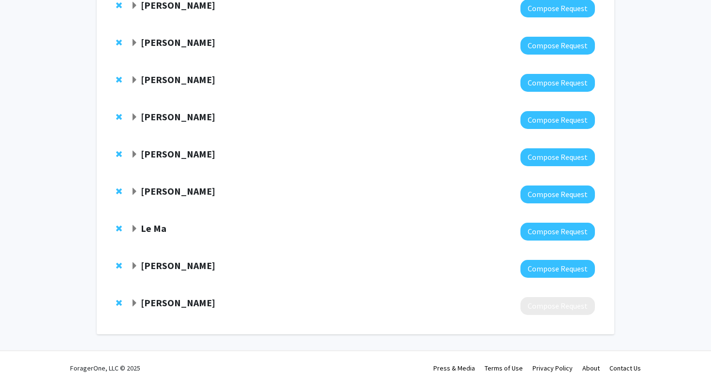
click at [181, 300] on strong "[PERSON_NAME]" at bounding box center [178, 303] width 74 height 12
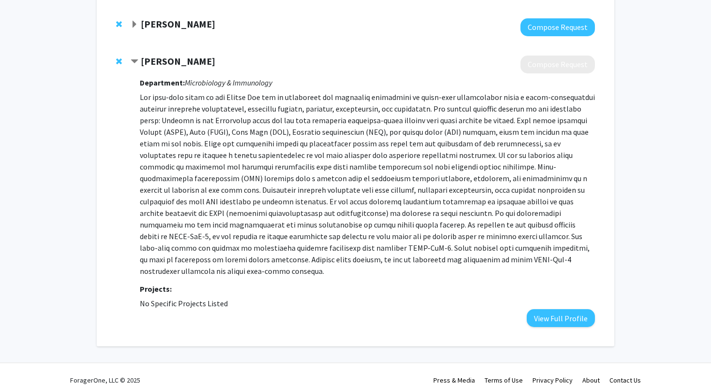
scroll to position [947, 0]
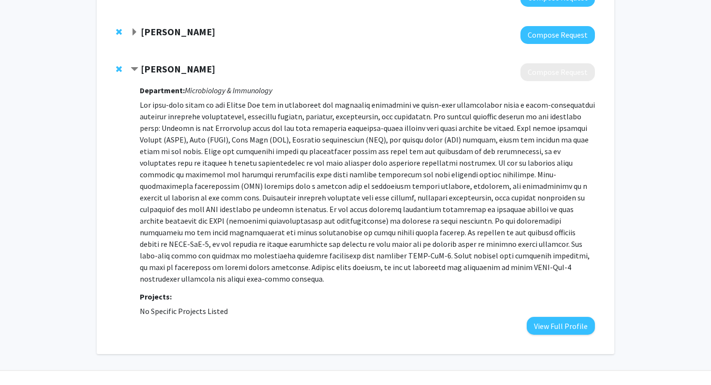
click at [183, 71] on strong "[PERSON_NAME]" at bounding box center [178, 69] width 74 height 12
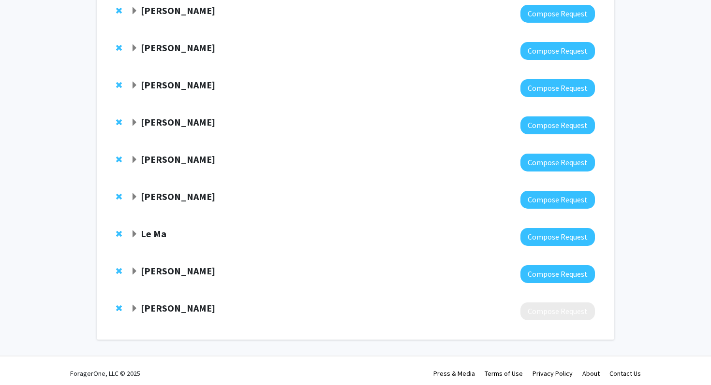
scroll to position [704, 0]
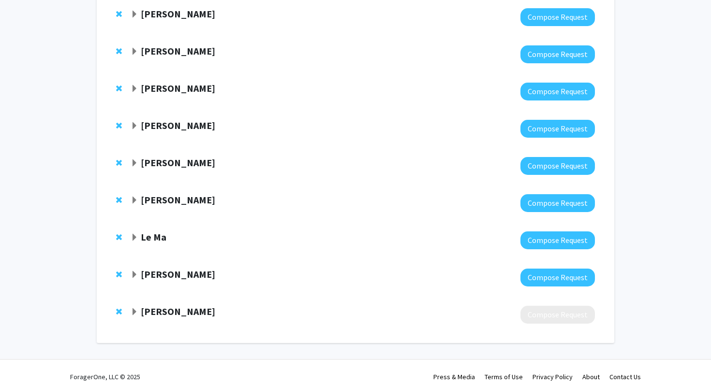
click at [169, 203] on strong "[PERSON_NAME]" at bounding box center [178, 200] width 74 height 12
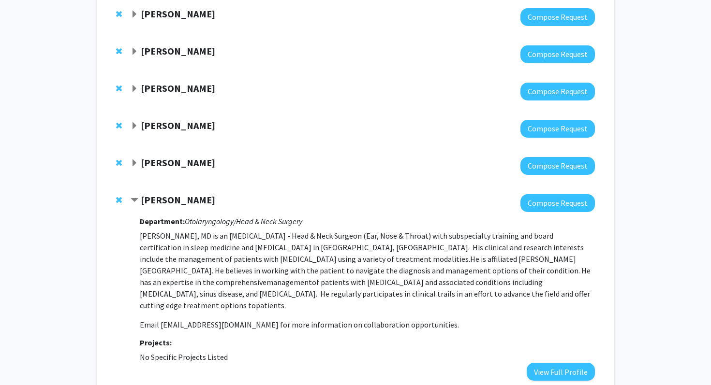
click at [169, 203] on strong "[PERSON_NAME]" at bounding box center [178, 200] width 74 height 12
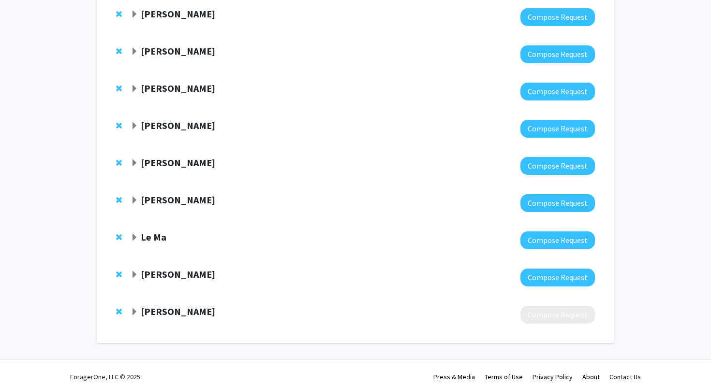
click at [149, 192] on div "[PERSON_NAME] Compose Request" at bounding box center [355, 203] width 498 height 37
click at [150, 199] on strong "[PERSON_NAME]" at bounding box center [178, 200] width 74 height 12
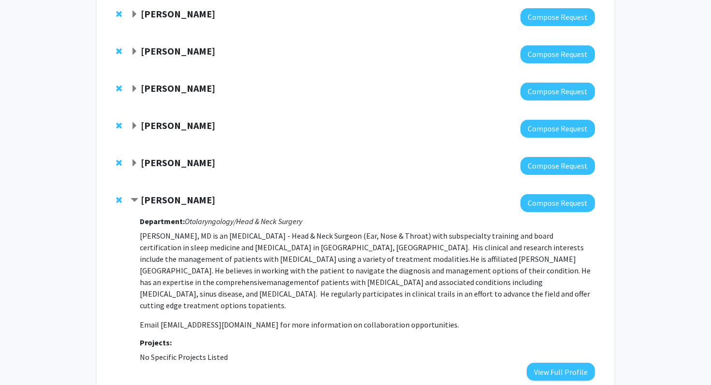
click at [150, 198] on strong "[PERSON_NAME]" at bounding box center [178, 200] width 74 height 12
